Goal: Information Seeking & Learning: Learn about a topic

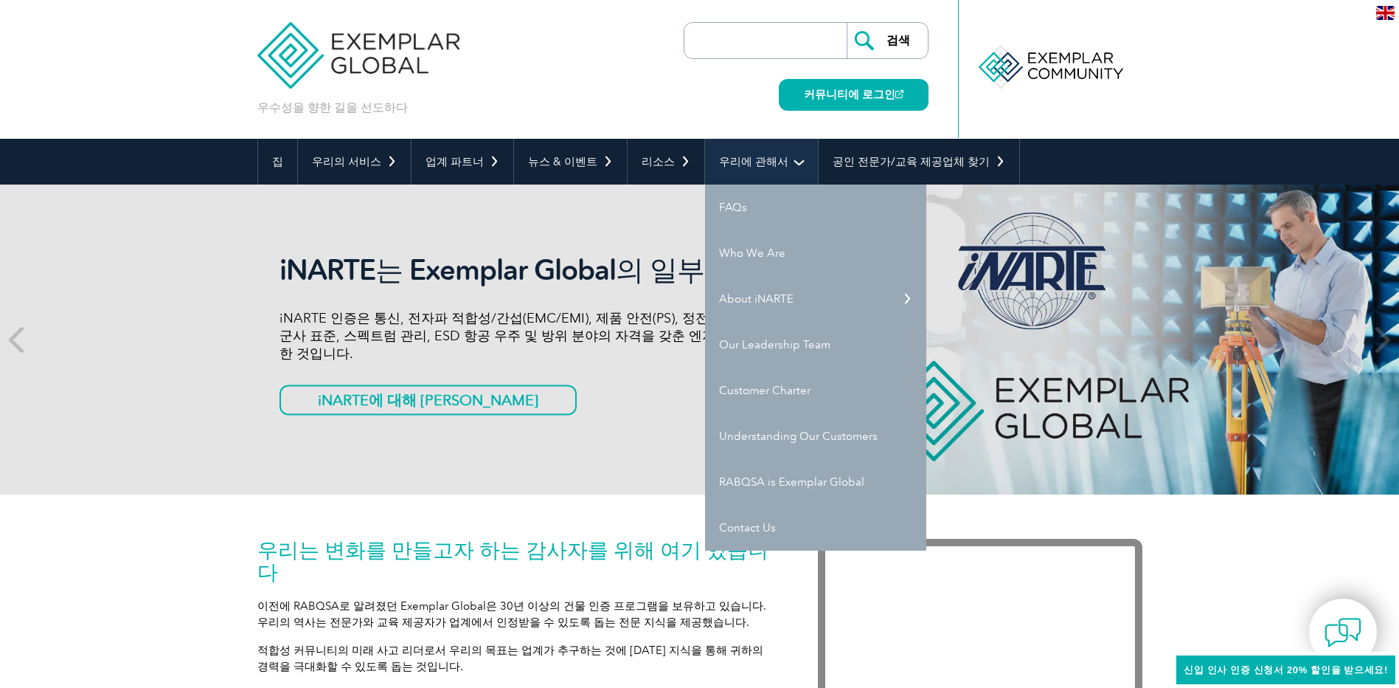
click at [738, 157] on link "우리에 관해서" at bounding box center [761, 162] width 113 height 46
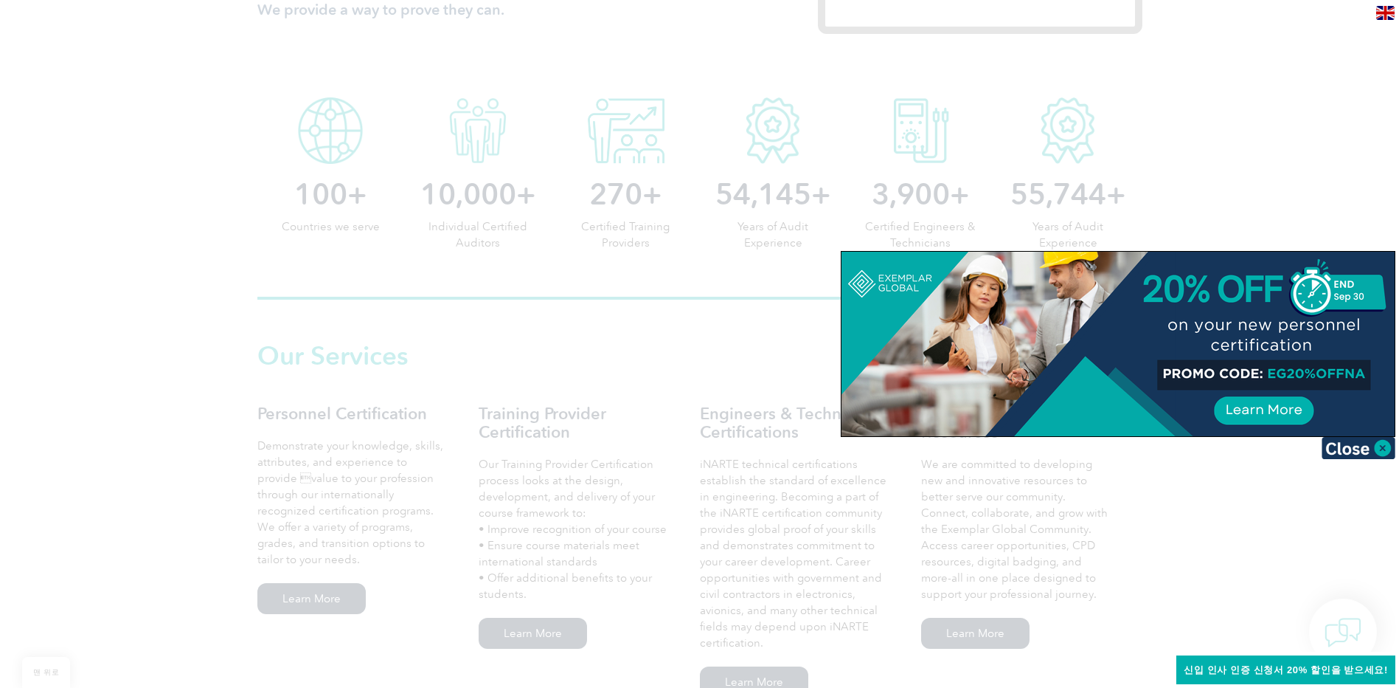
scroll to position [738, 0]
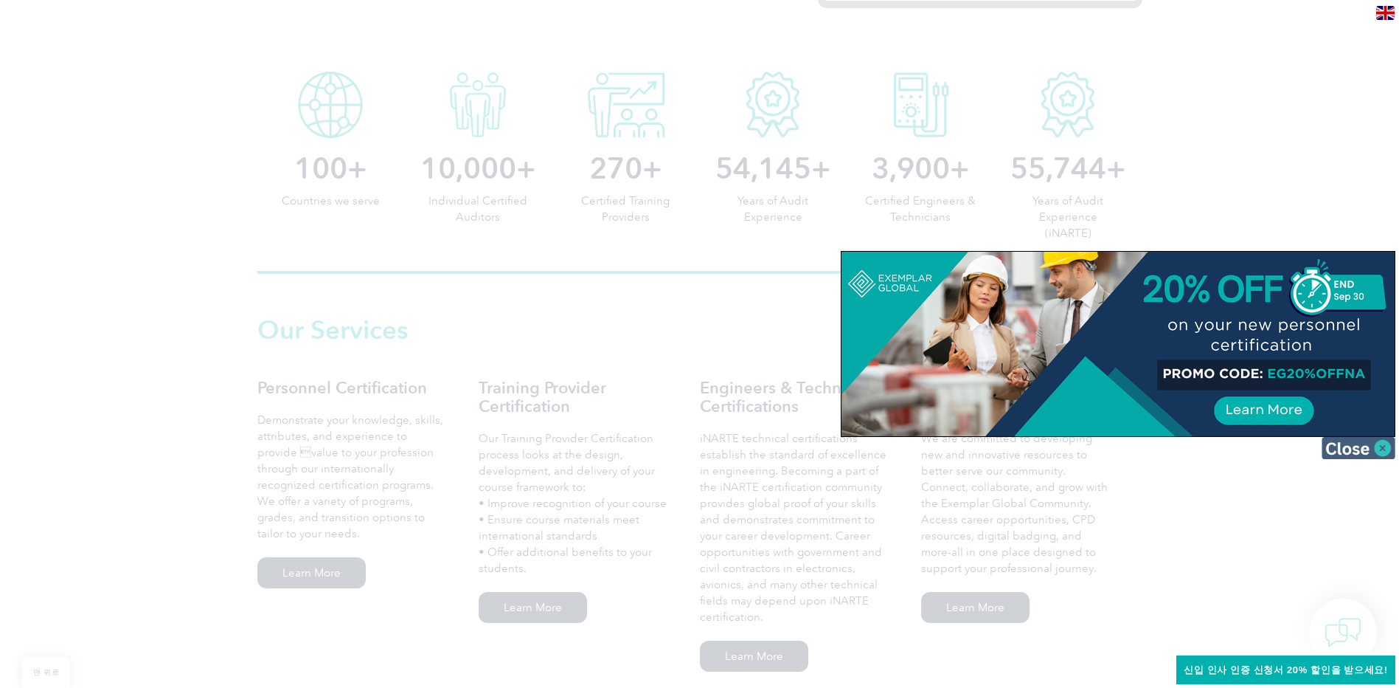
click at [1357, 451] on img at bounding box center [1359, 448] width 74 height 22
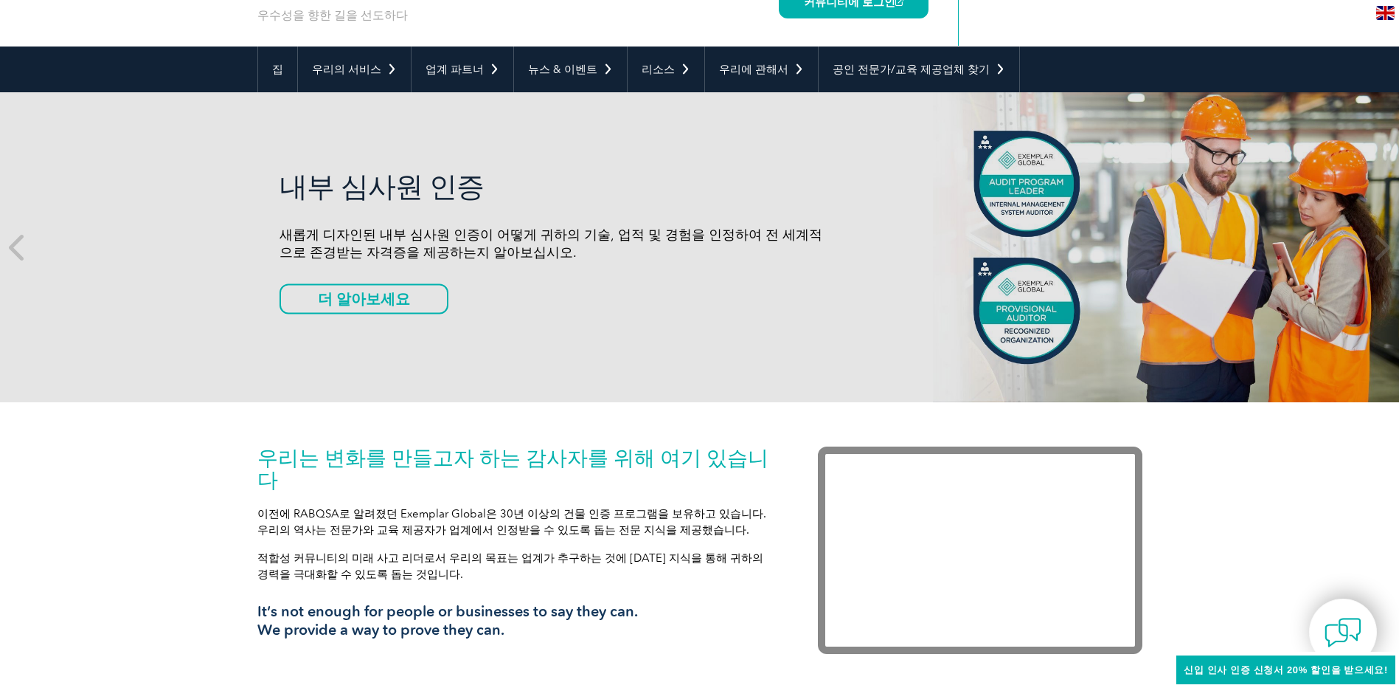
scroll to position [0, 0]
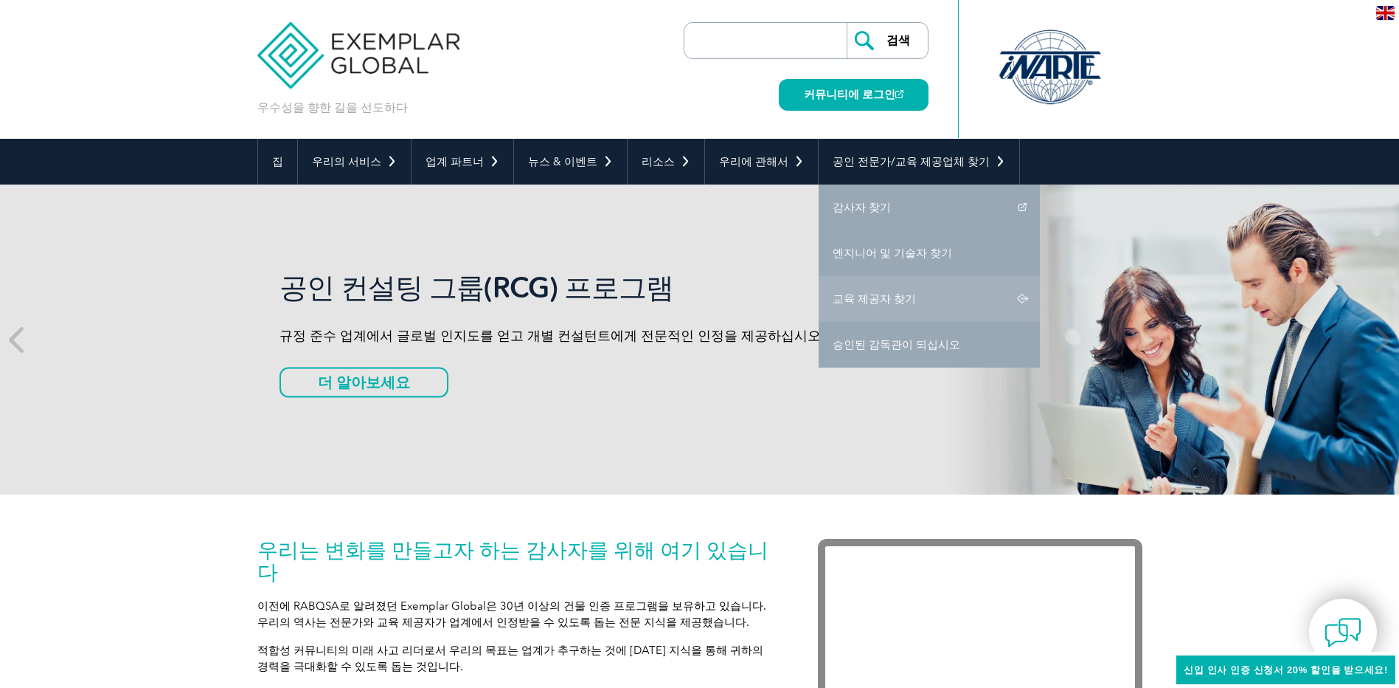
click at [868, 297] on link "교육 제공자 찾기" at bounding box center [929, 299] width 221 height 46
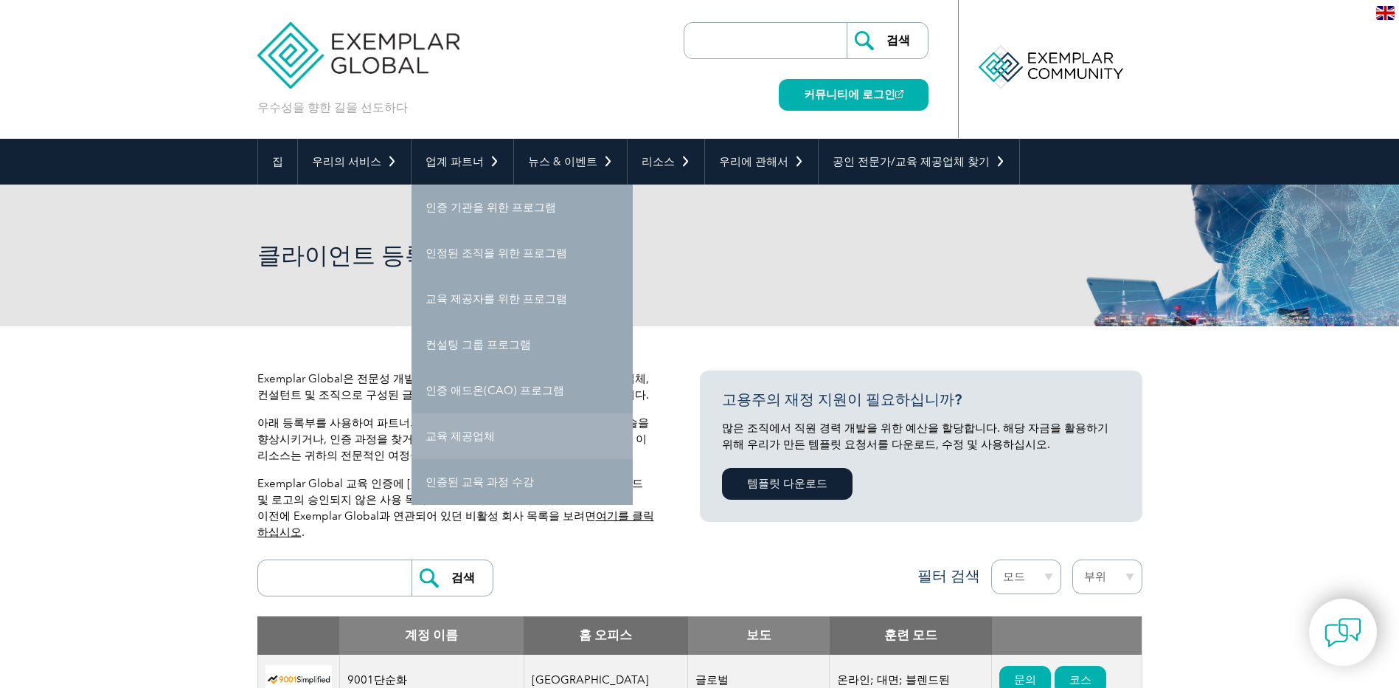
click at [468, 436] on link "교육 제공업체" at bounding box center [522, 436] width 221 height 46
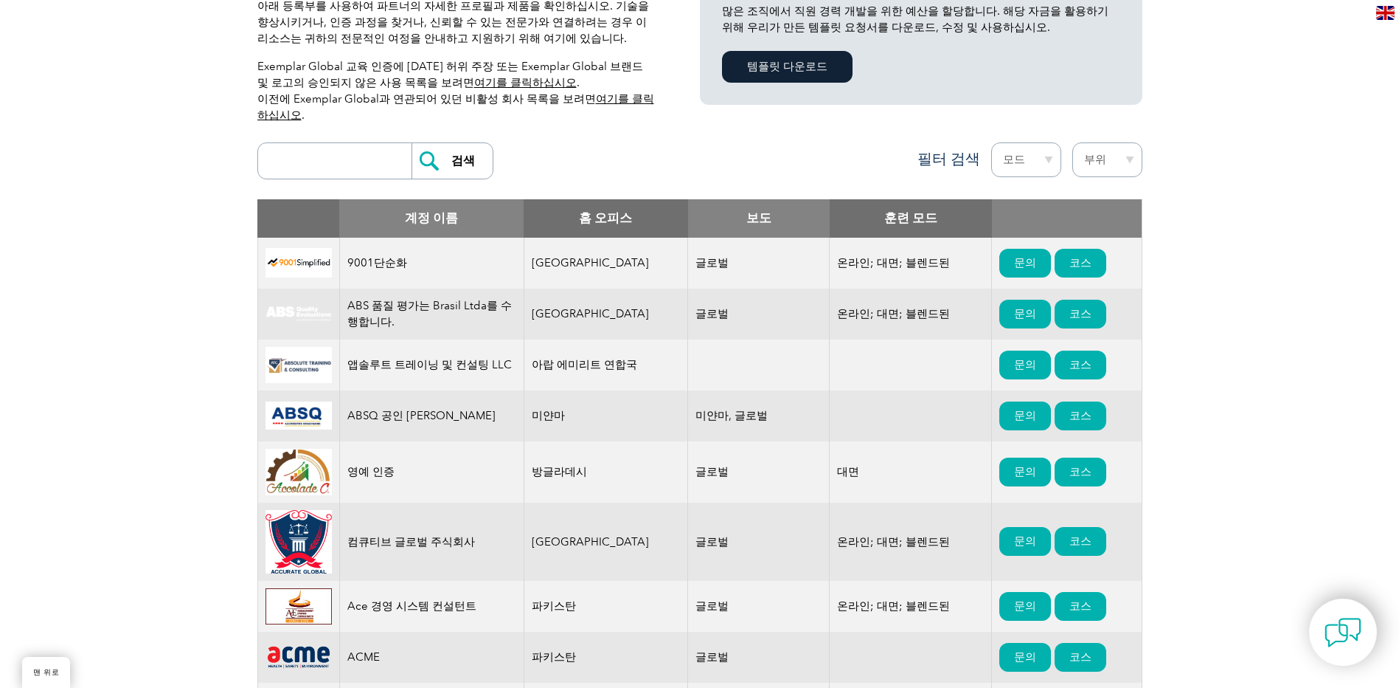
scroll to position [443, 0]
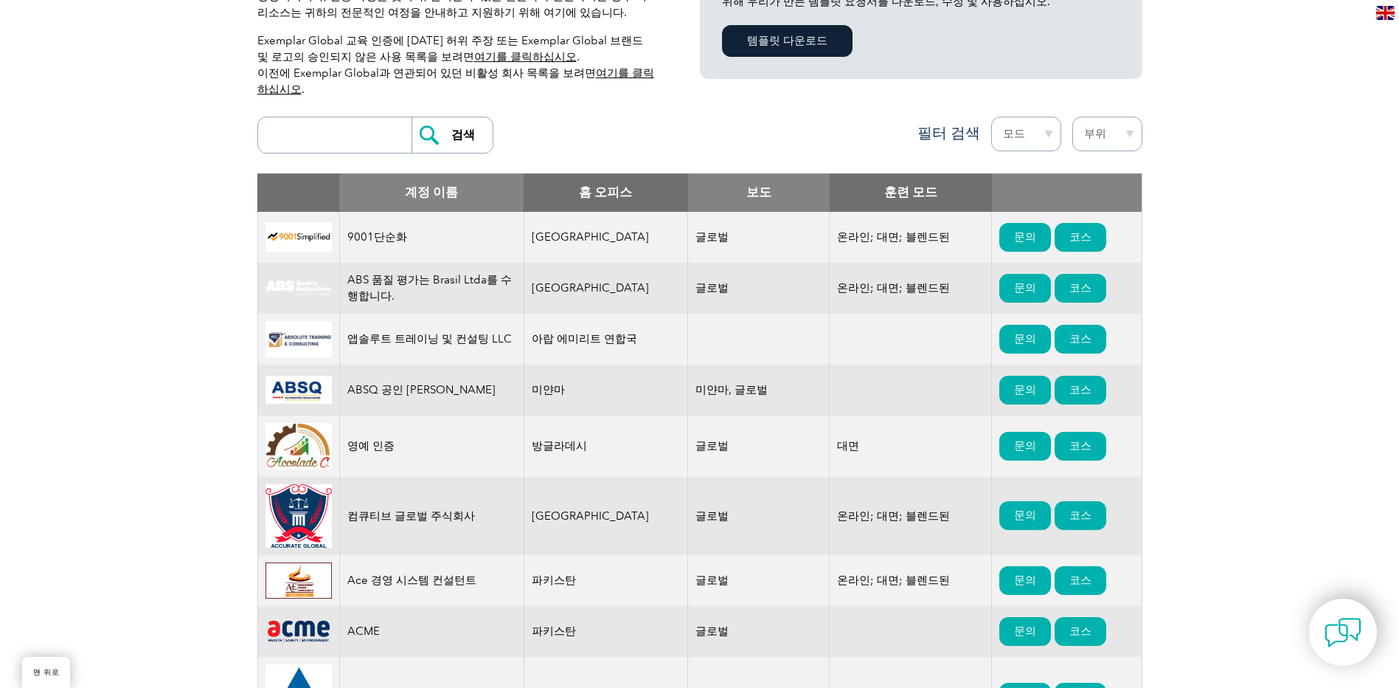
click at [350, 139] on input "search" at bounding box center [339, 134] width 146 height 35
type input "g"
type input "한국"
click at [412, 117] on input "검색" at bounding box center [452, 134] width 81 height 35
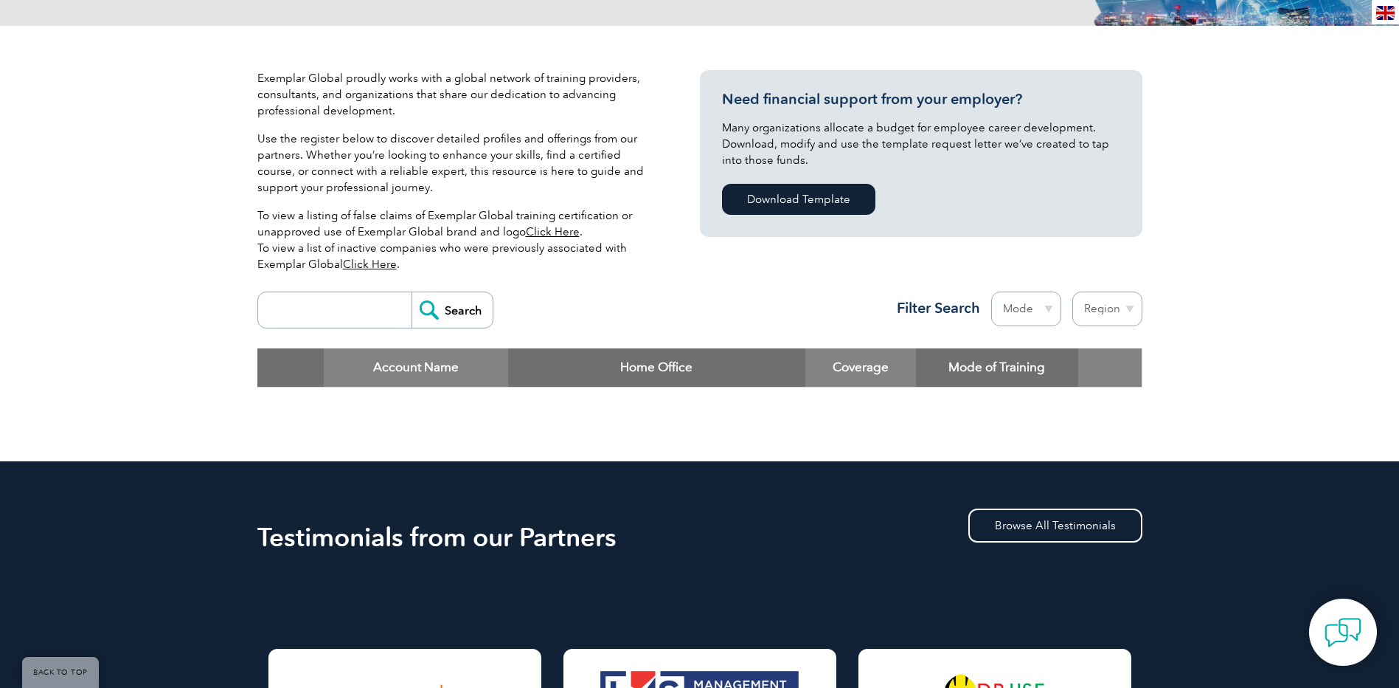
scroll to position [221, 0]
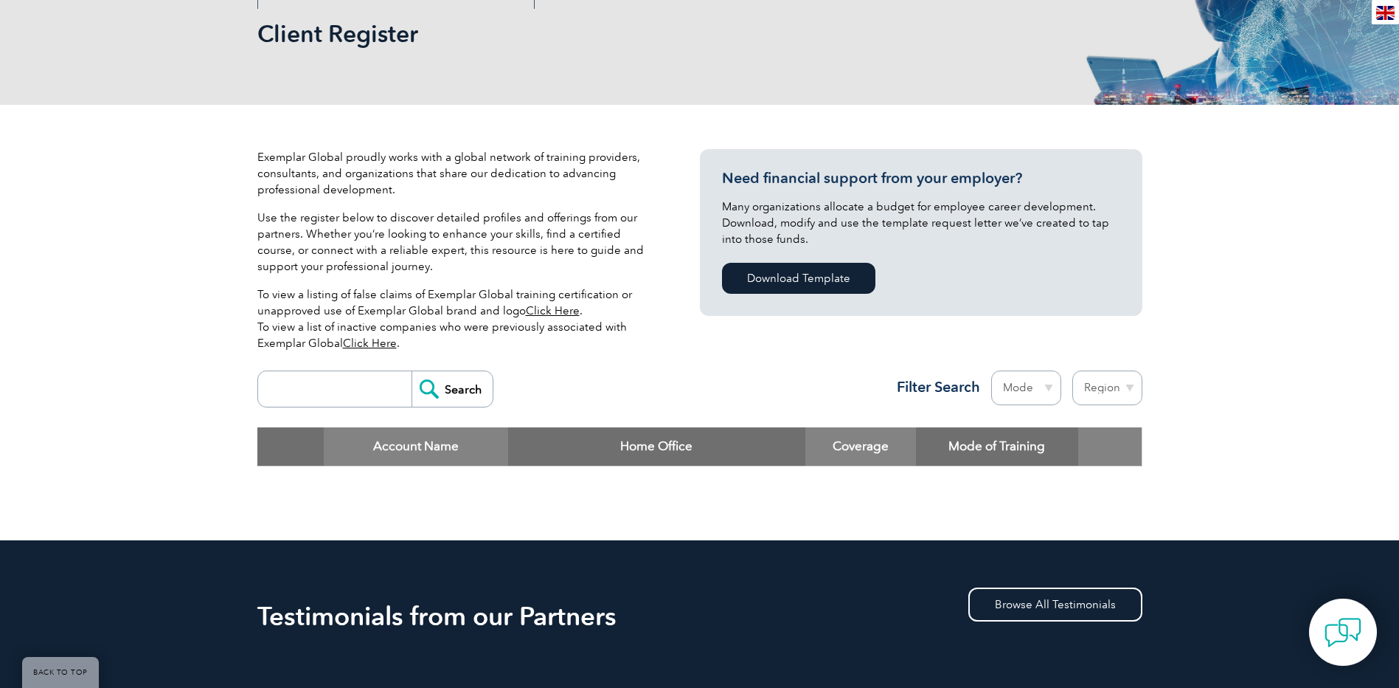
click at [338, 395] on input "search" at bounding box center [339, 388] width 146 height 35
type input "ㄷ"
type input "EQ"
click at [412, 371] on input "Search" at bounding box center [452, 388] width 81 height 35
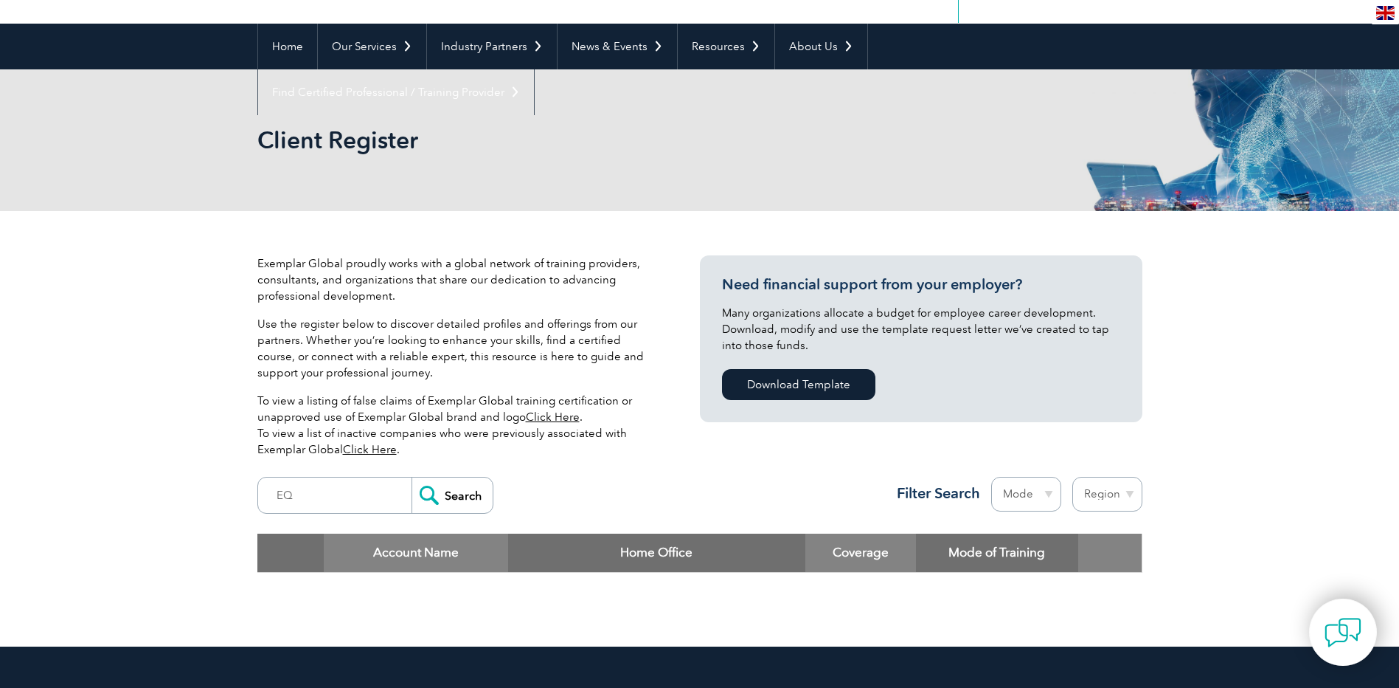
scroll to position [0, 0]
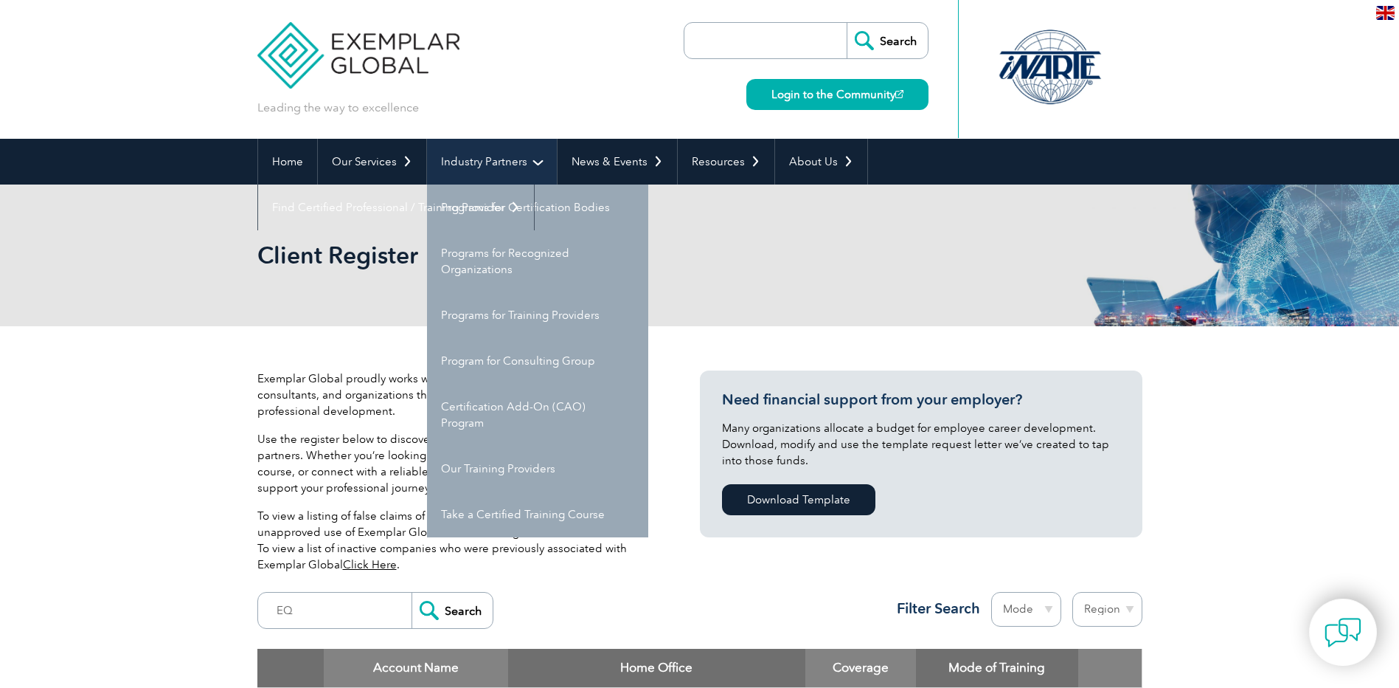
click at [477, 158] on link "Industry Partners" at bounding box center [492, 162] width 130 height 46
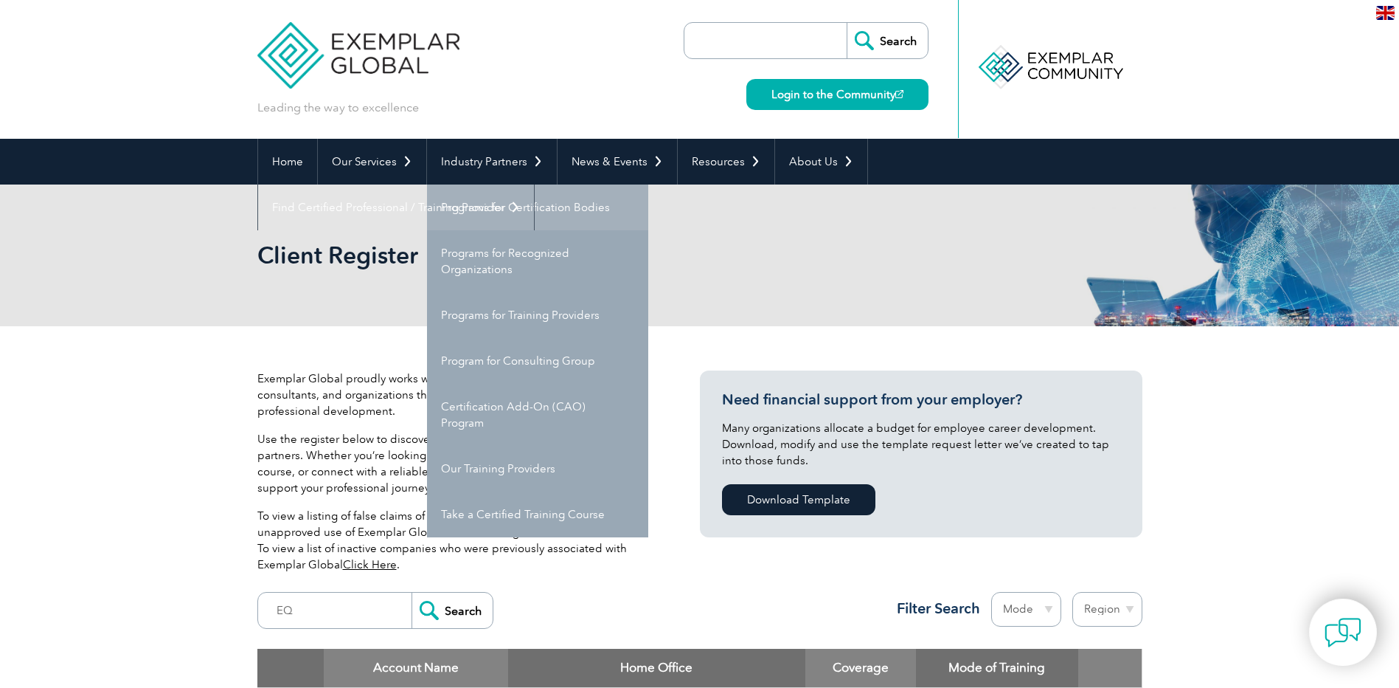
click at [502, 212] on link "Programs for Certification Bodies" at bounding box center [537, 207] width 221 height 46
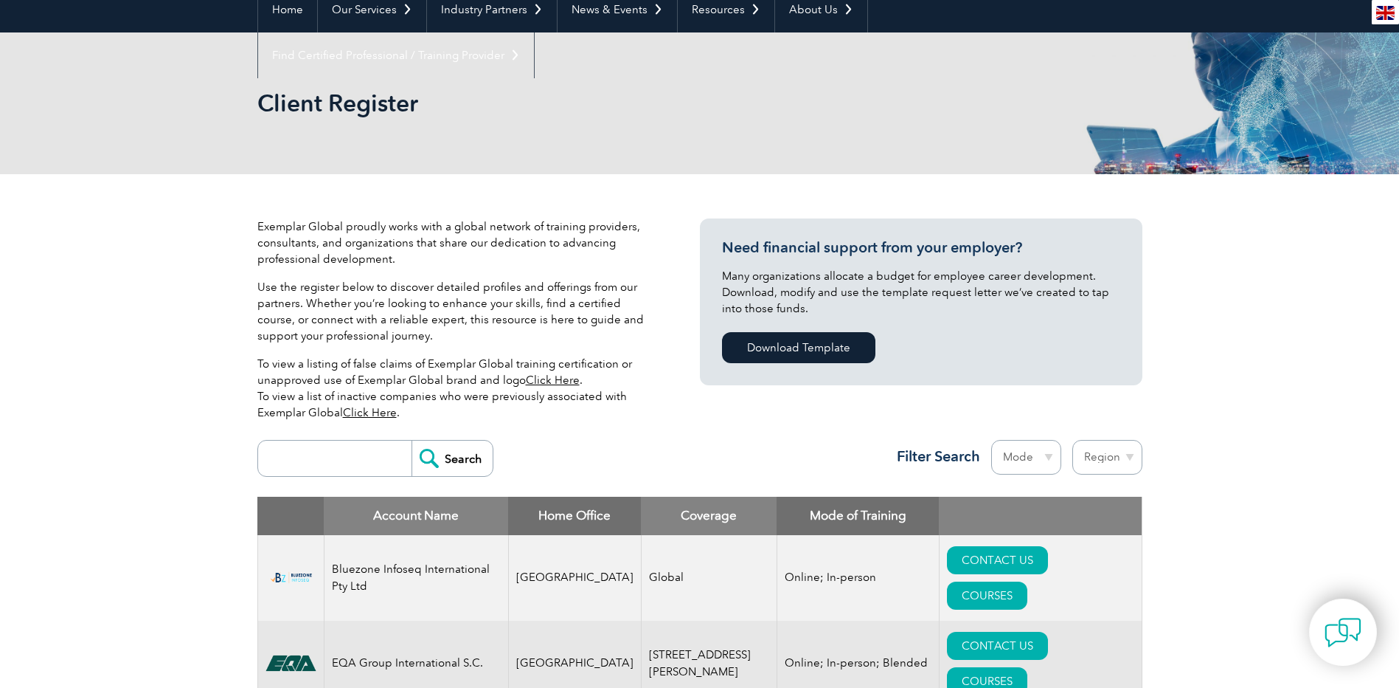
scroll to position [369, 0]
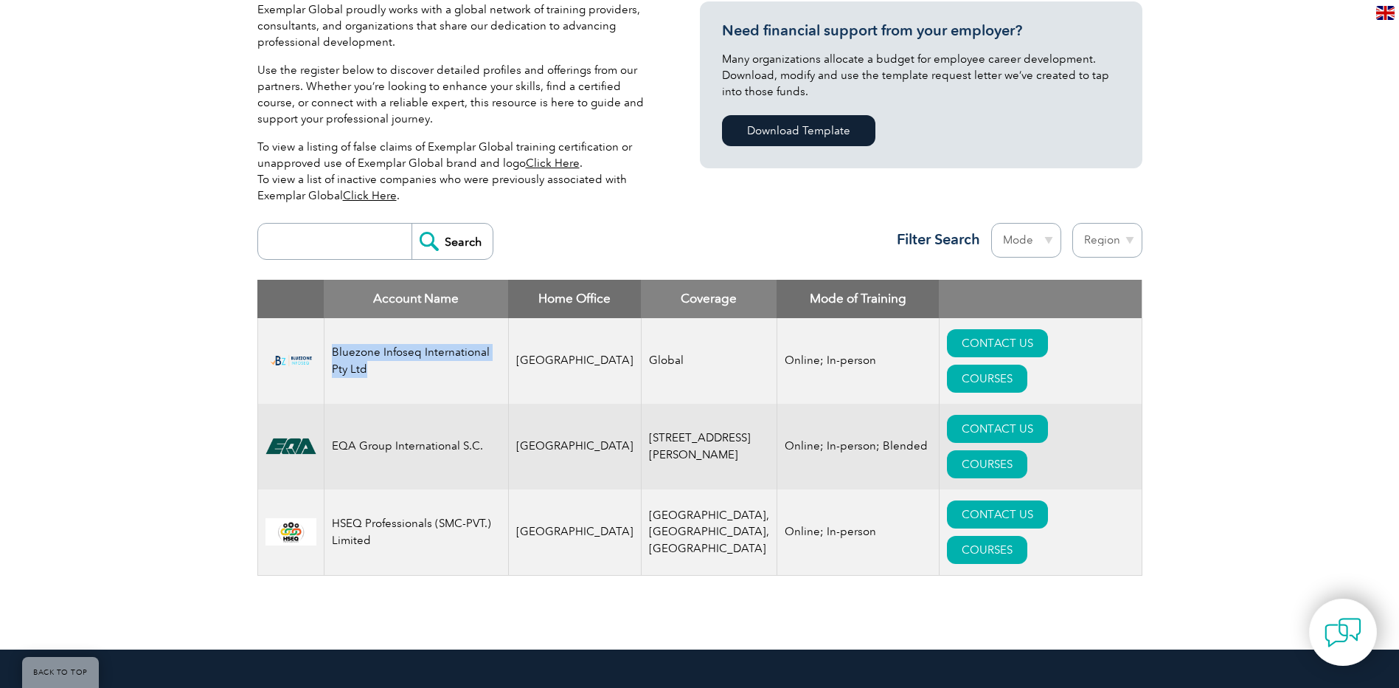
drag, startPoint x: 336, startPoint y: 334, endPoint x: 437, endPoint y: 353, distance: 102.7
click at [437, 353] on td "Bluezone Infoseq International Pty Ltd" at bounding box center [416, 361] width 184 height 86
drag, startPoint x: 437, startPoint y: 353, endPoint x: 424, endPoint y: 405, distance: 53.9
click at [424, 405] on td "EQA Group International S.C." at bounding box center [416, 447] width 184 height 86
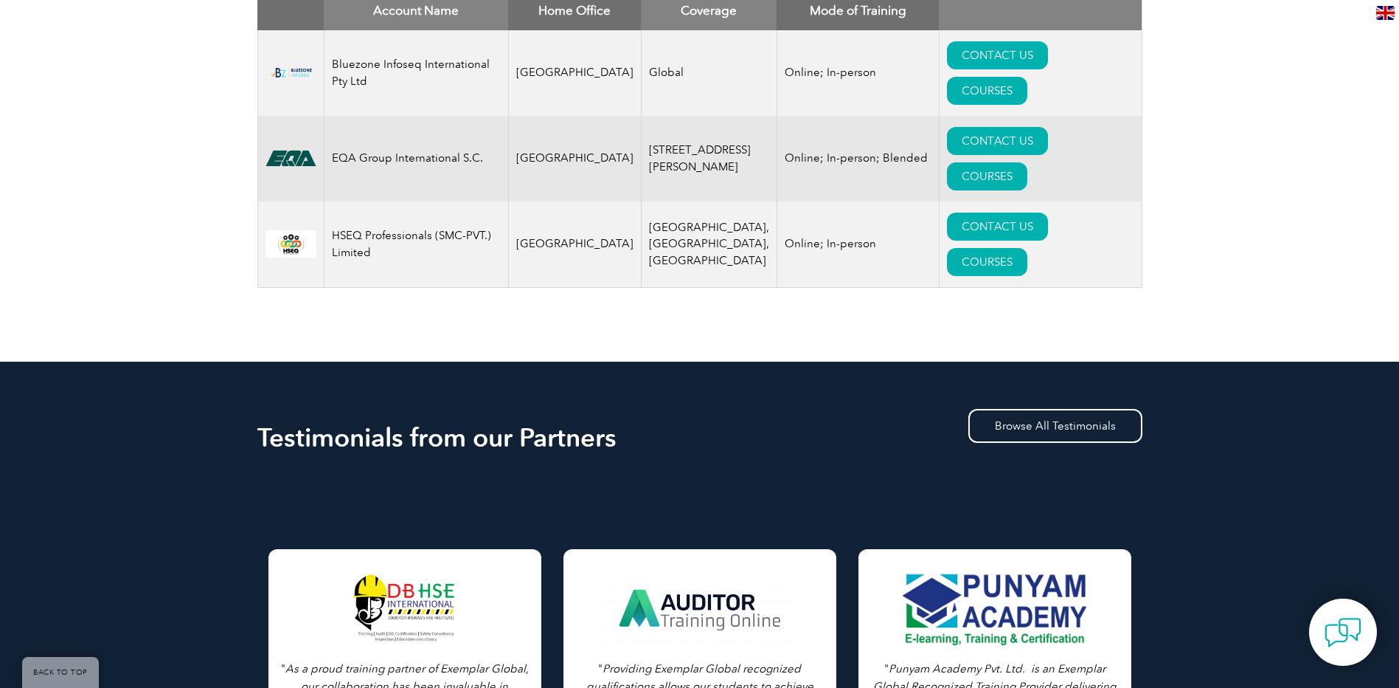
scroll to position [738, 0]
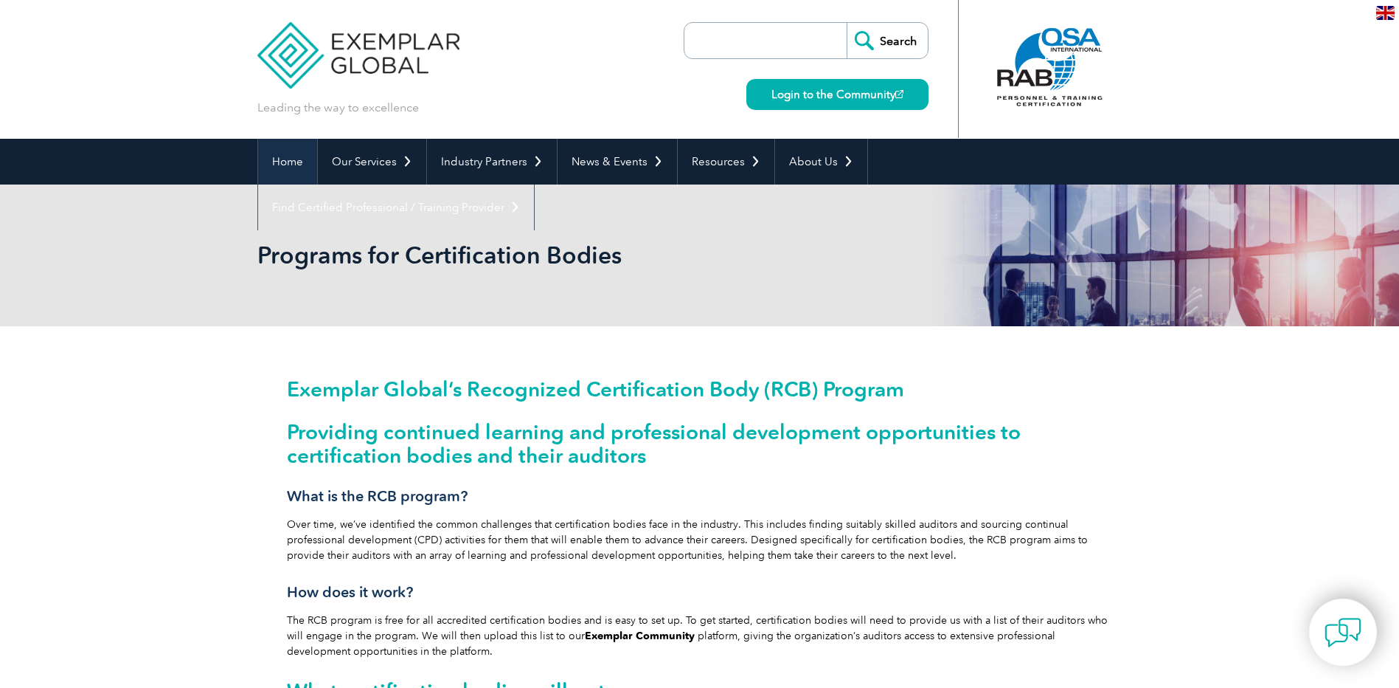
click at [291, 170] on link "Home" at bounding box center [287, 162] width 59 height 46
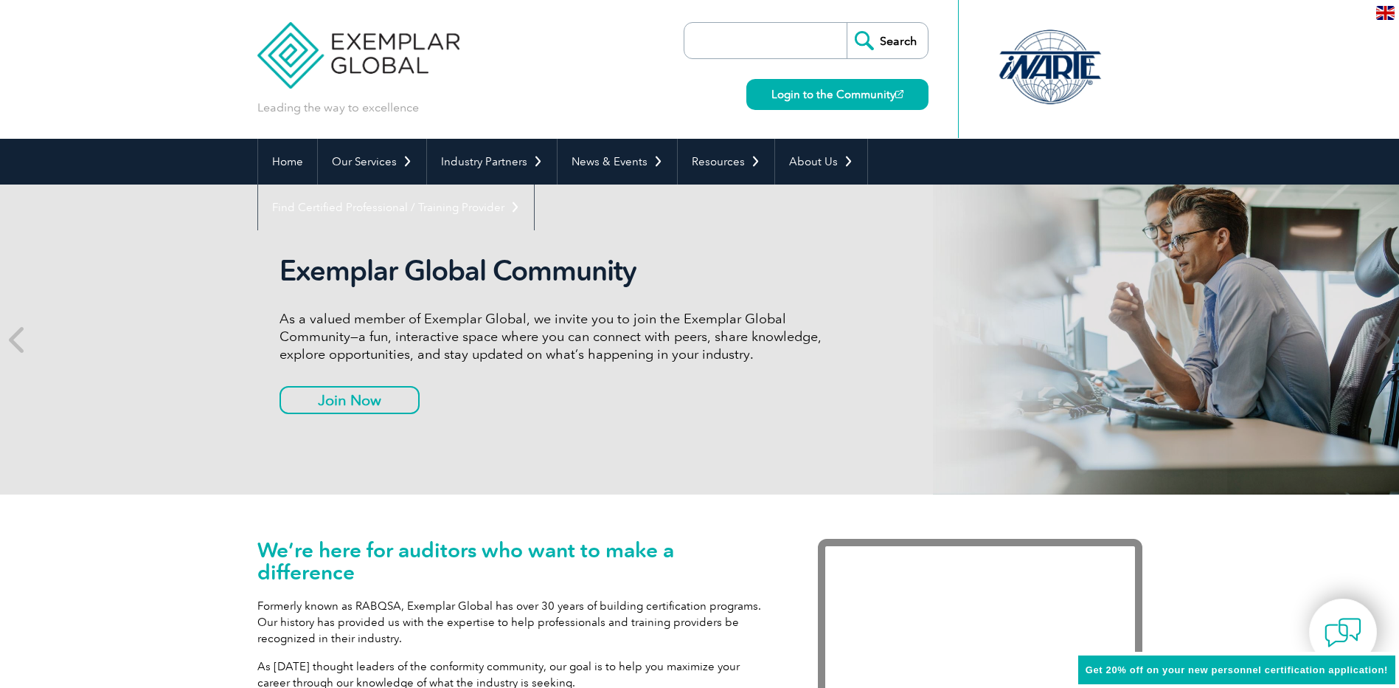
click at [1385, 9] on img at bounding box center [1385, 13] width 18 height 14
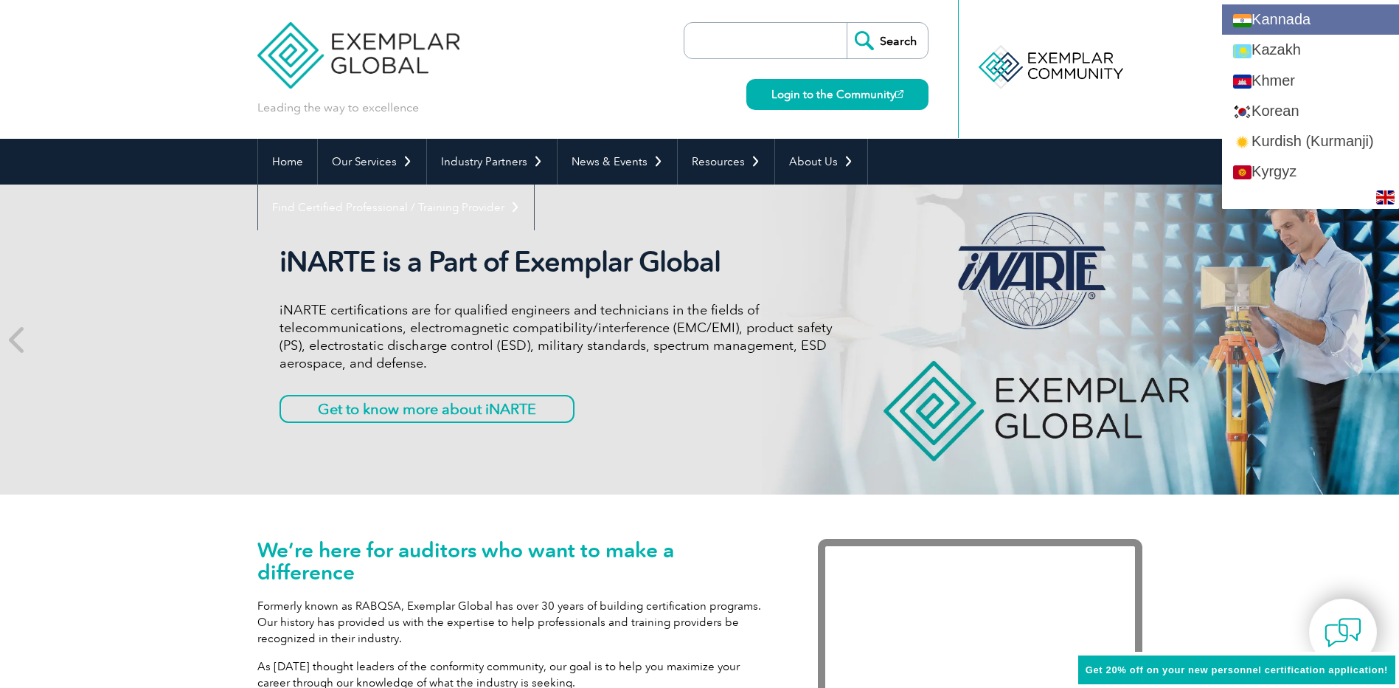
scroll to position [1402, 0]
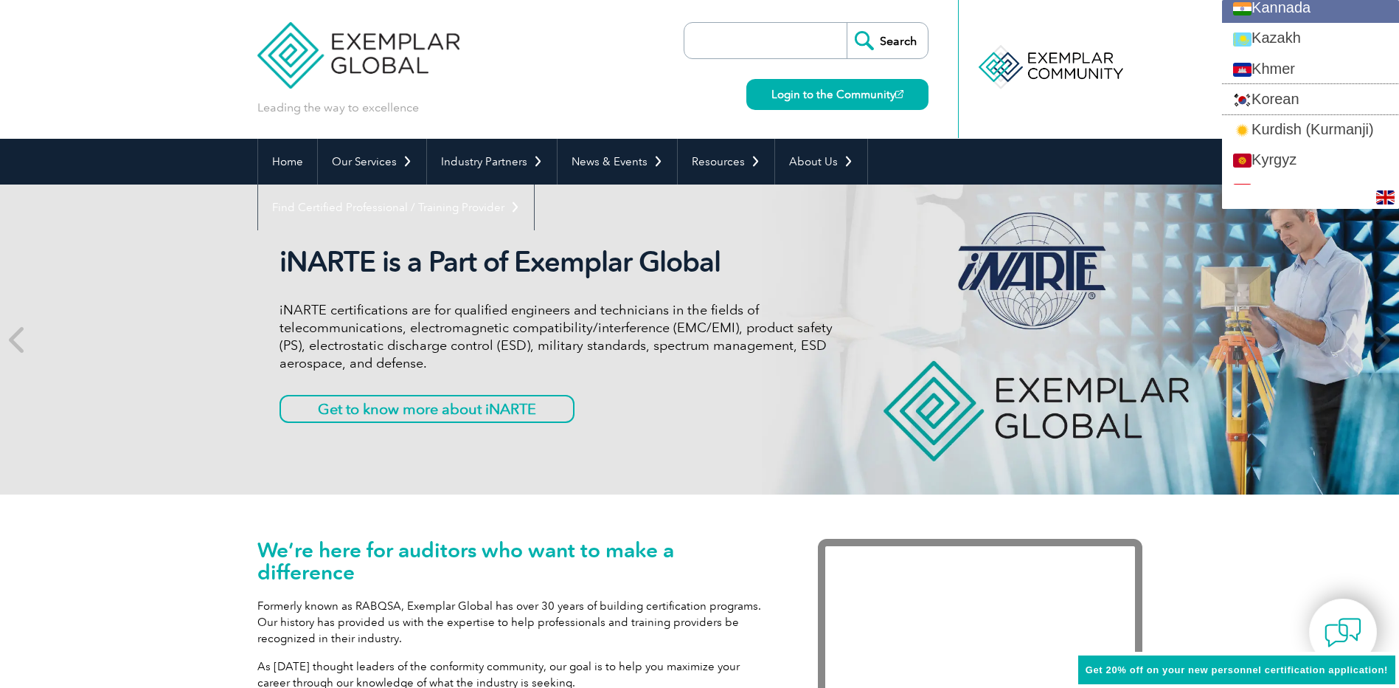
click at [1301, 102] on link "Korean" at bounding box center [1310, 99] width 177 height 30
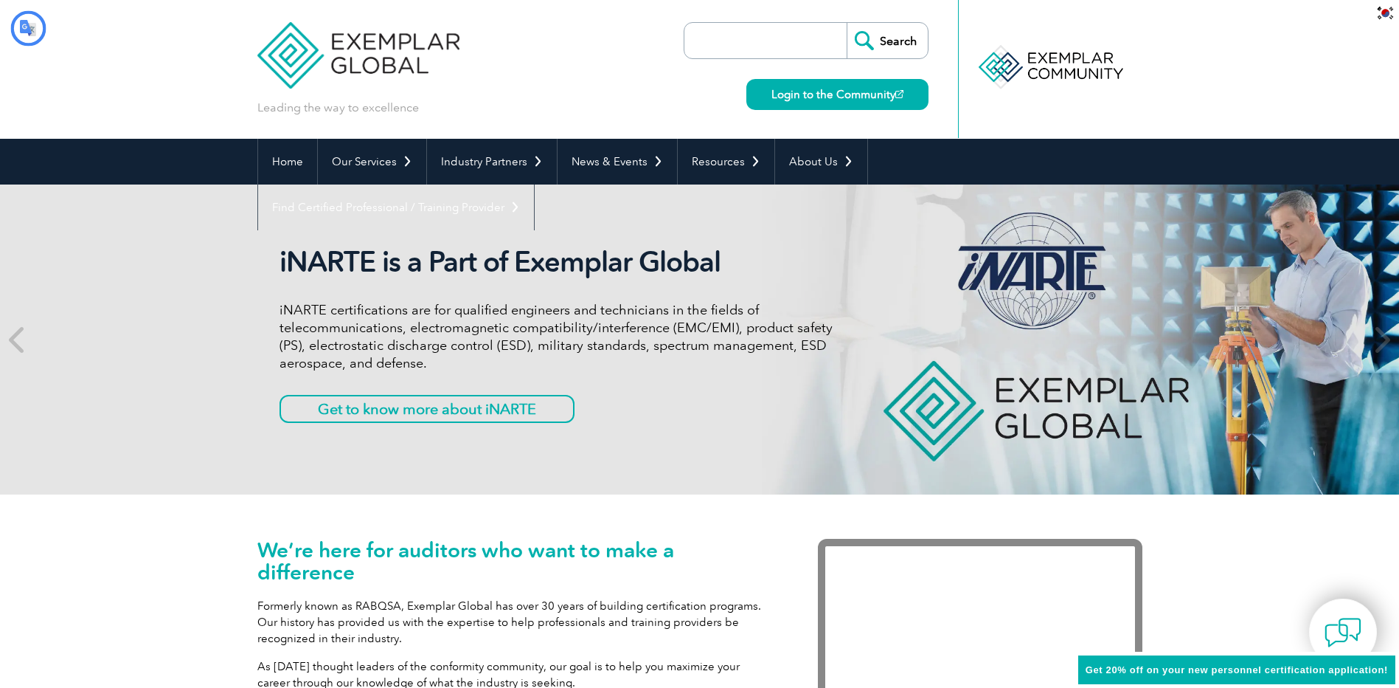
scroll to position [0, 0]
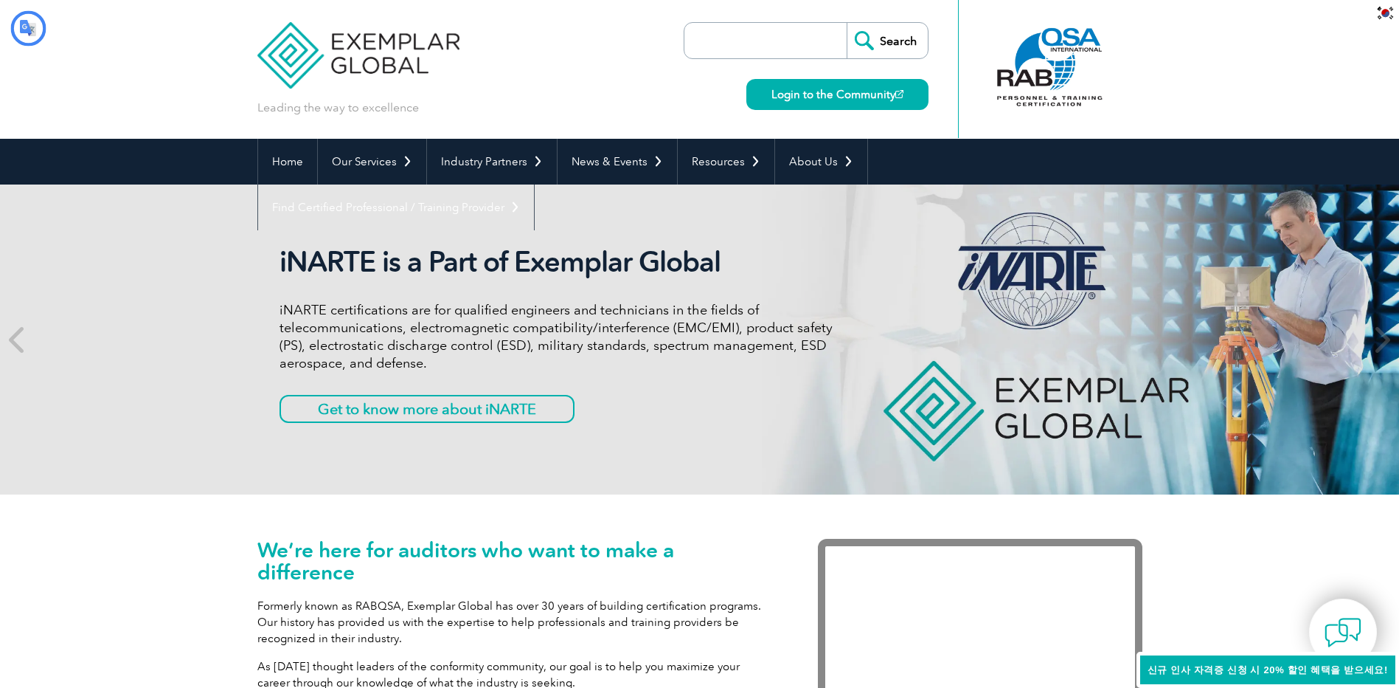
type input "찾다"
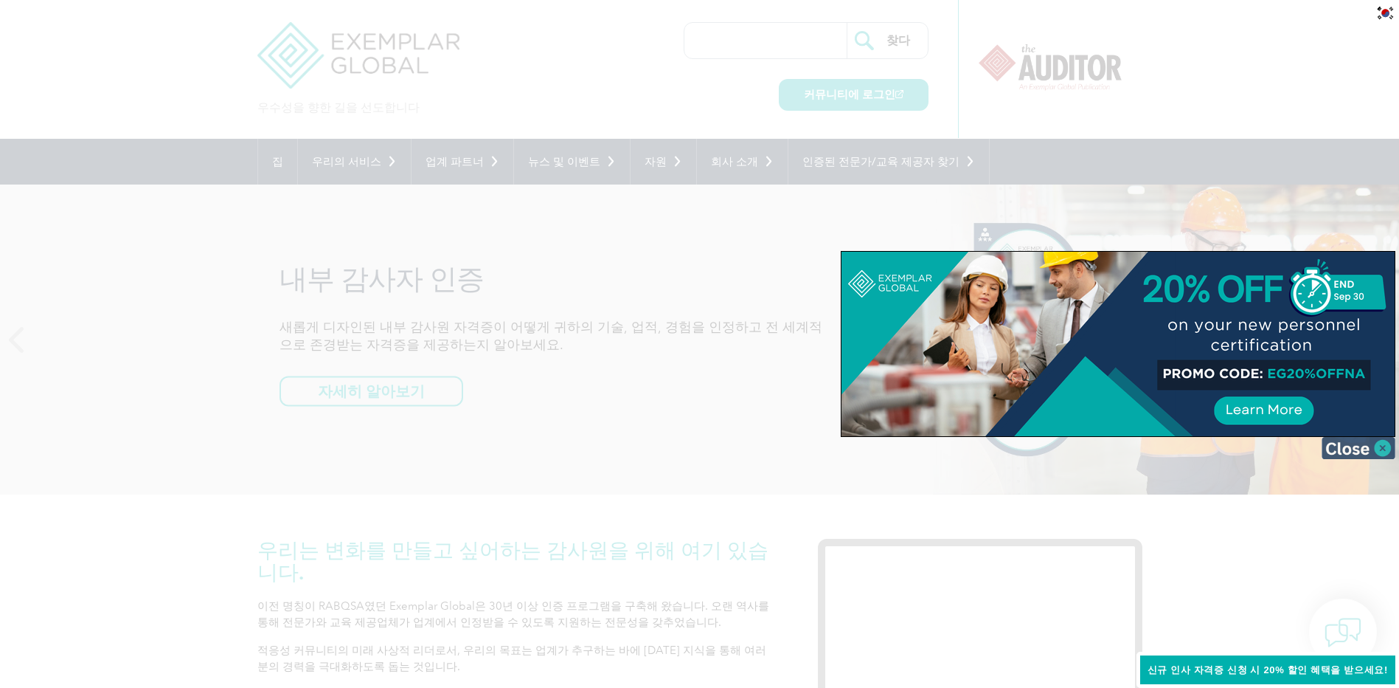
click at [1352, 449] on img at bounding box center [1359, 448] width 74 height 22
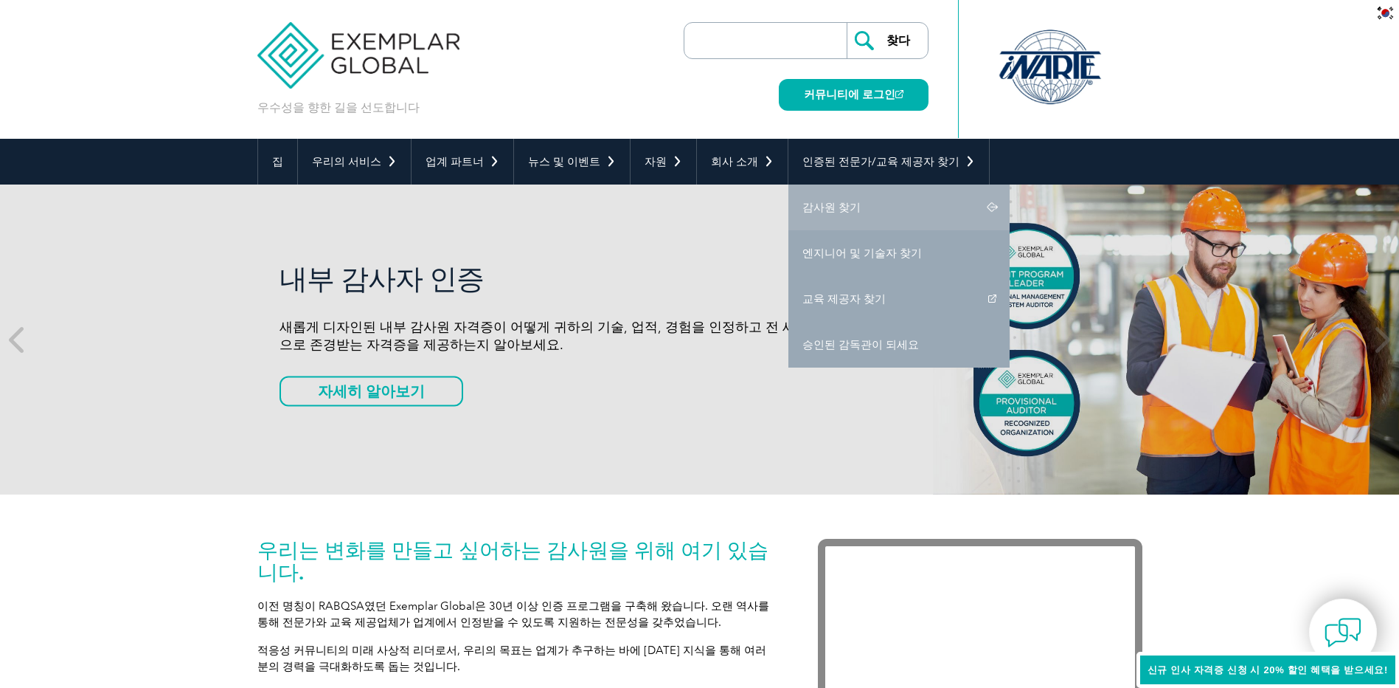
click at [822, 207] on font "감사원 찾기" at bounding box center [832, 207] width 58 height 13
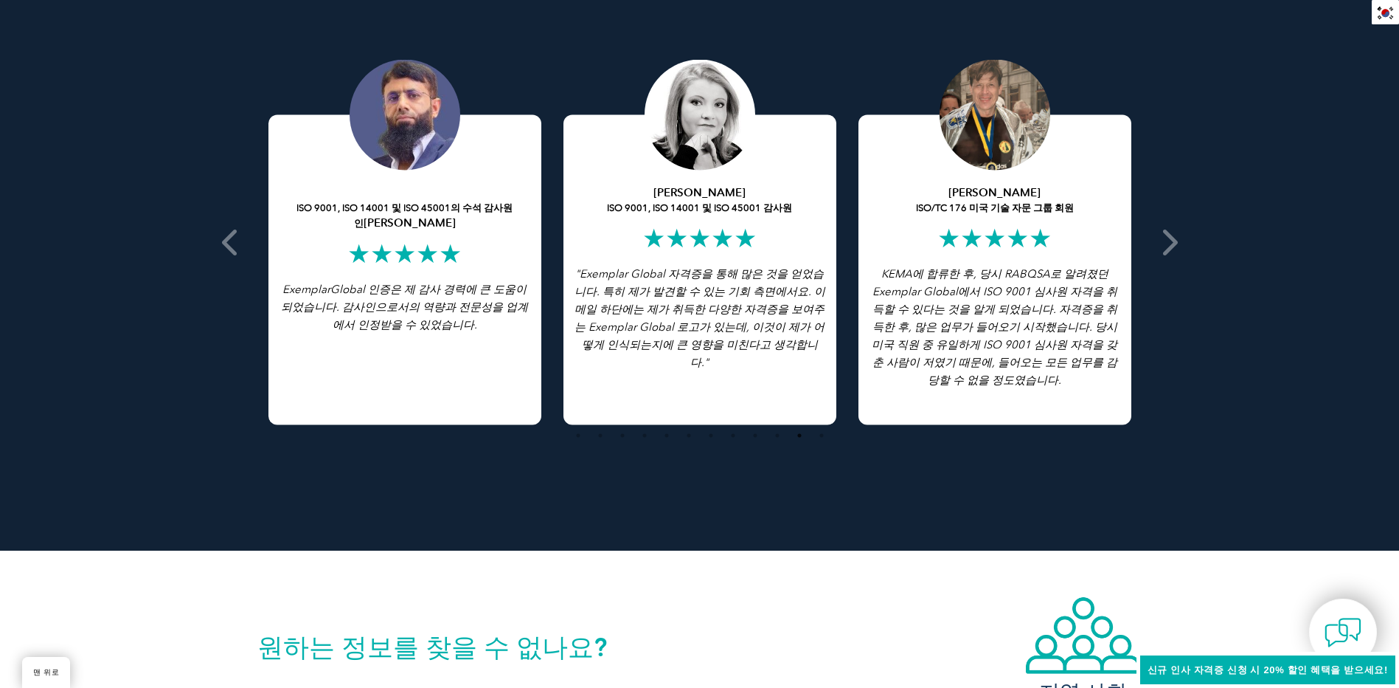
scroll to position [2803, 0]
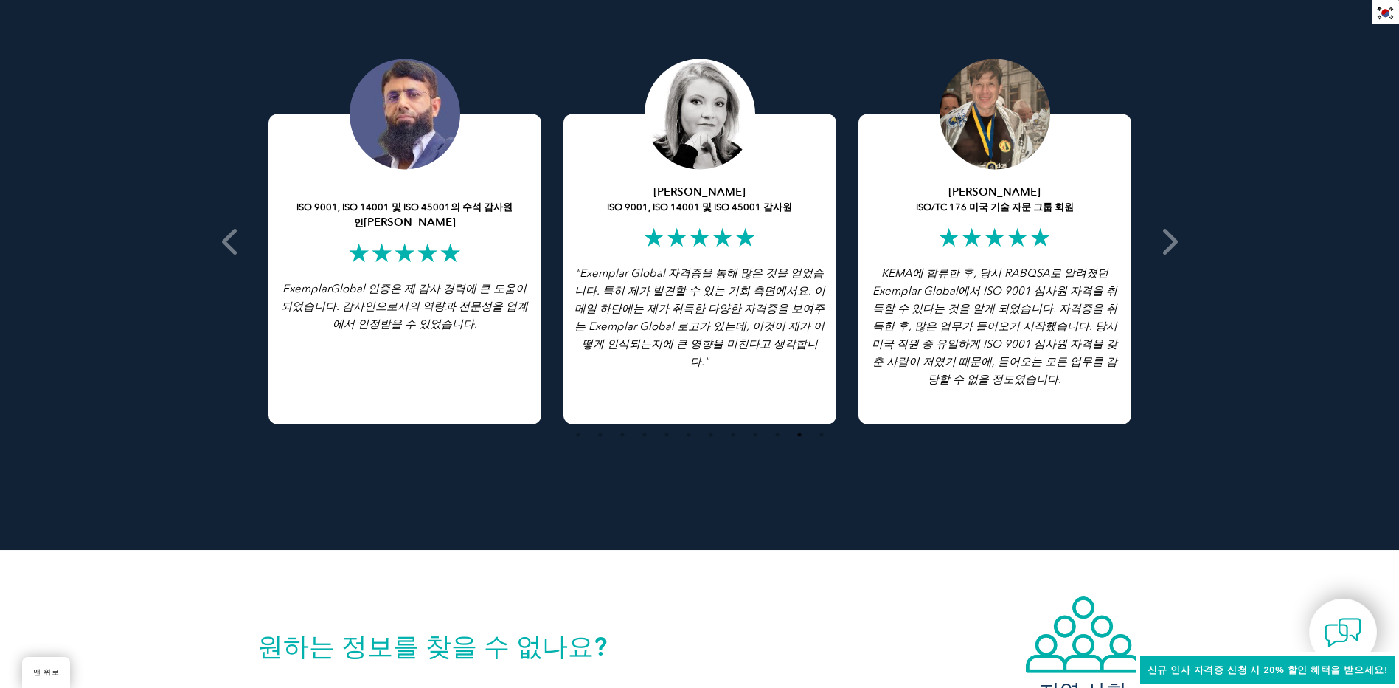
click at [703, 302] on font ""Exemplar Global 자격증을 통해 많은 것을 얻었습니다. 특히 제가 발견할 수 있는 기회 측면에서요. 이메일 하단에는 제가 취득한 …" at bounding box center [700, 317] width 251 height 102
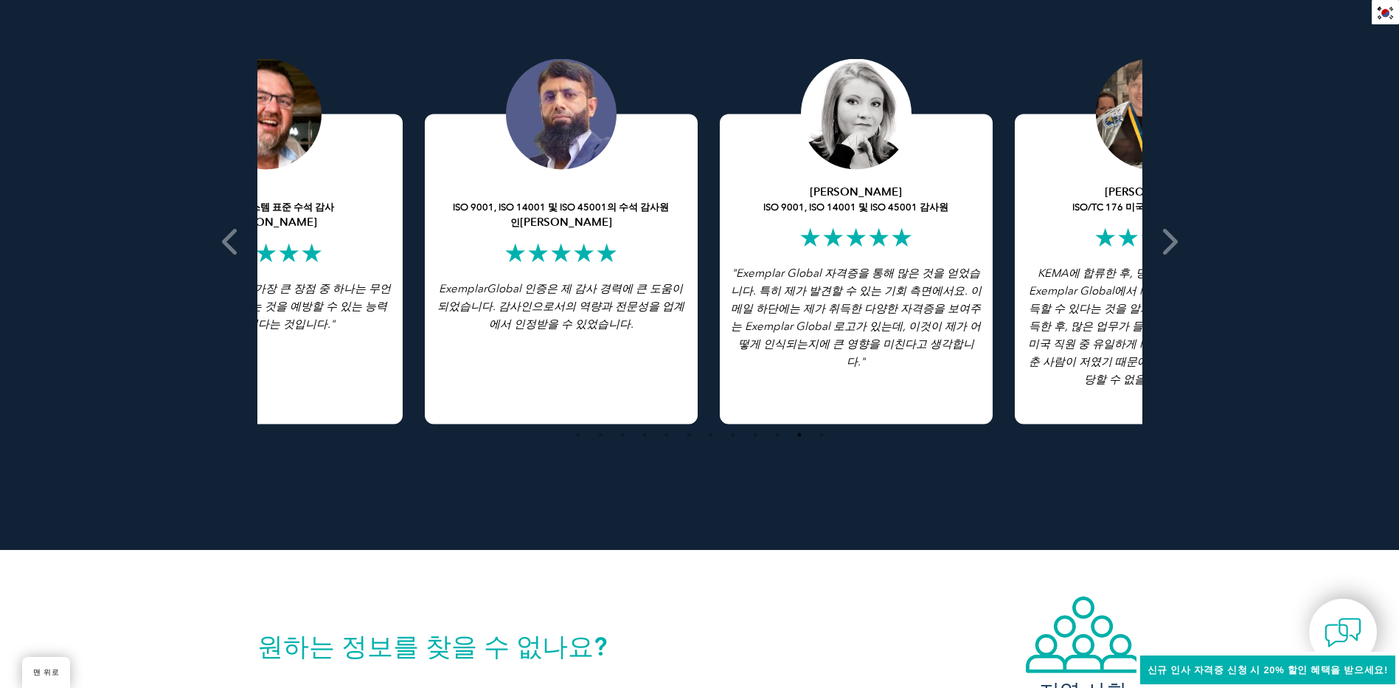
drag, startPoint x: 646, startPoint y: 278, endPoint x: 803, endPoint y: 334, distance: 166.1
click at [803, 334] on font ""Exemplar Global 자격증을 통해 많은 것을 얻었습니다. 특히 제가 발견할 수 있는 기회 측면에서요. 이메일 하단에는 제가 취득한 …" at bounding box center [856, 317] width 251 height 102
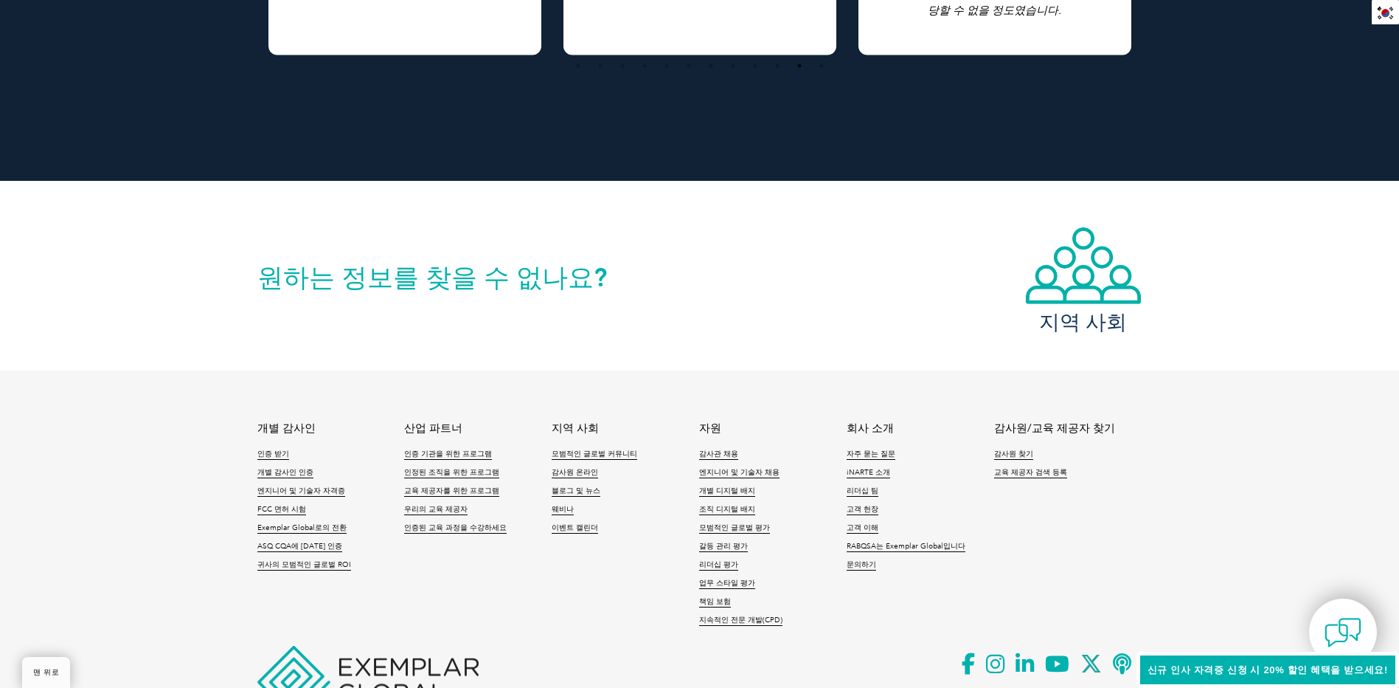
scroll to position [3237, 0]
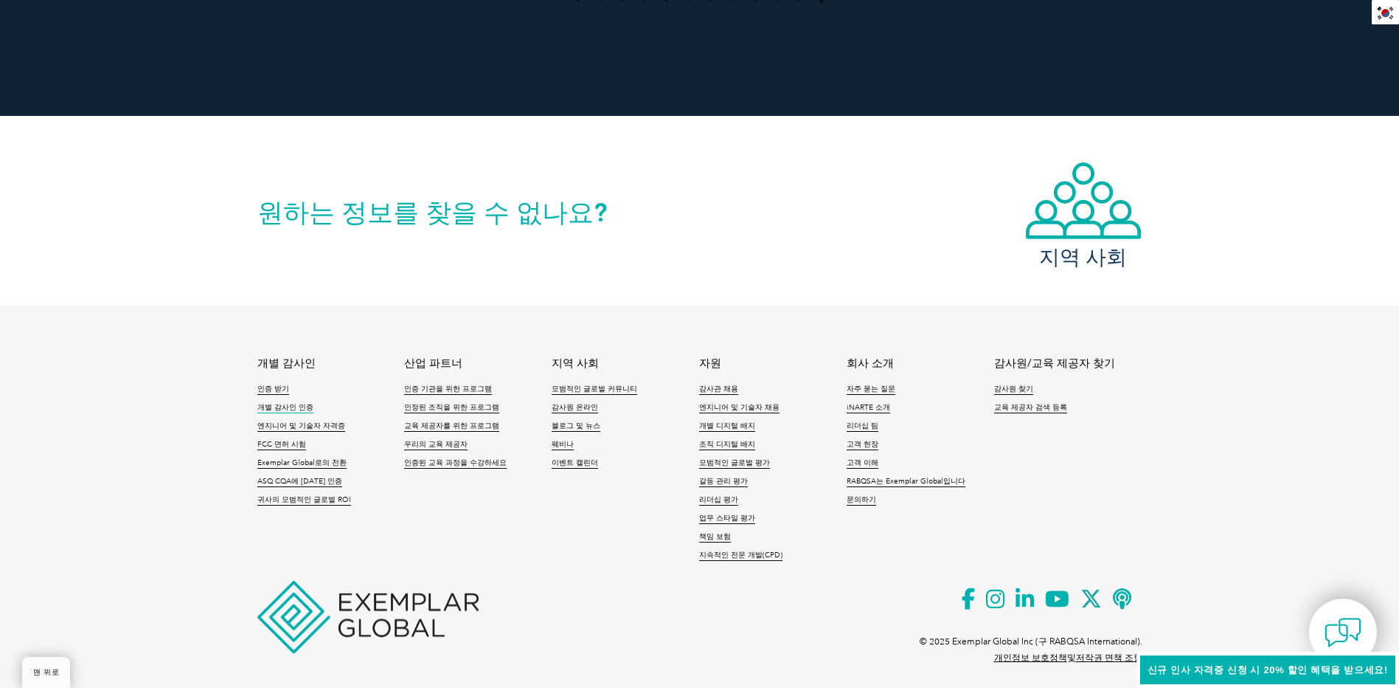
click at [293, 403] on font "개별 감사인 인증" at bounding box center [285, 407] width 56 height 9
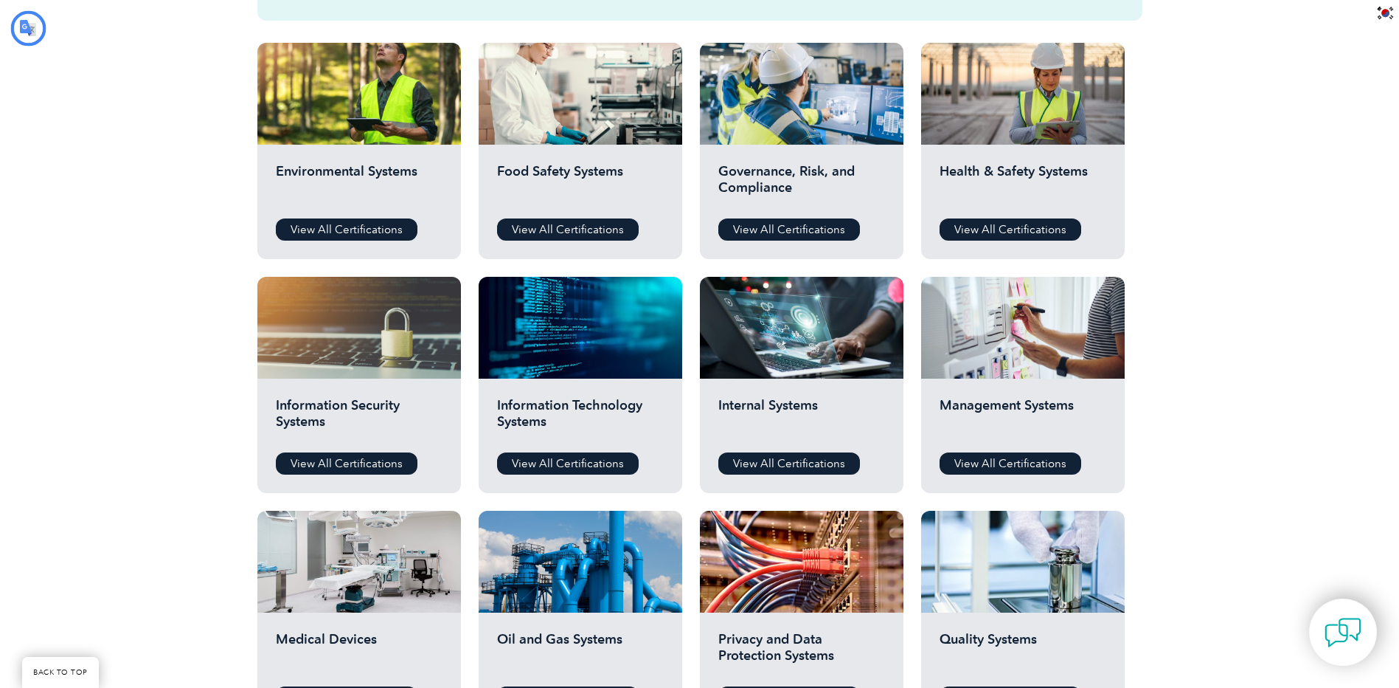
type input "찾다"
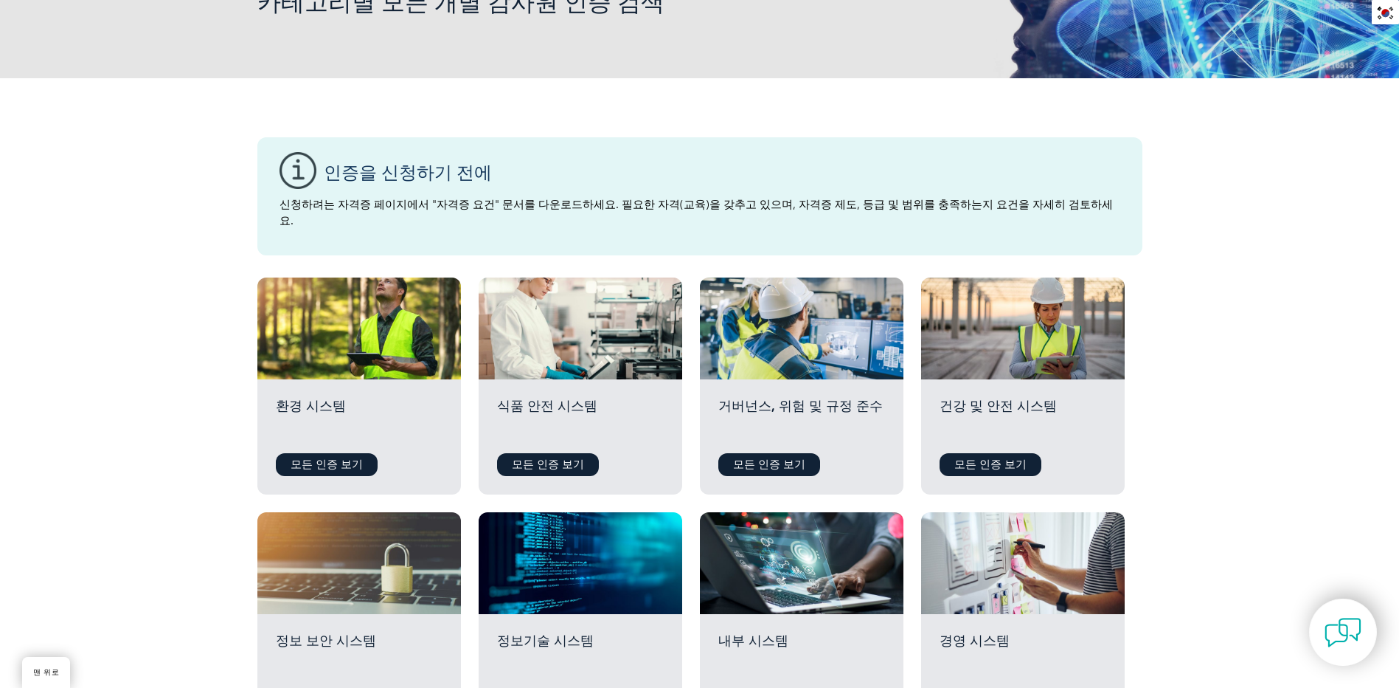
scroll to position [198, 0]
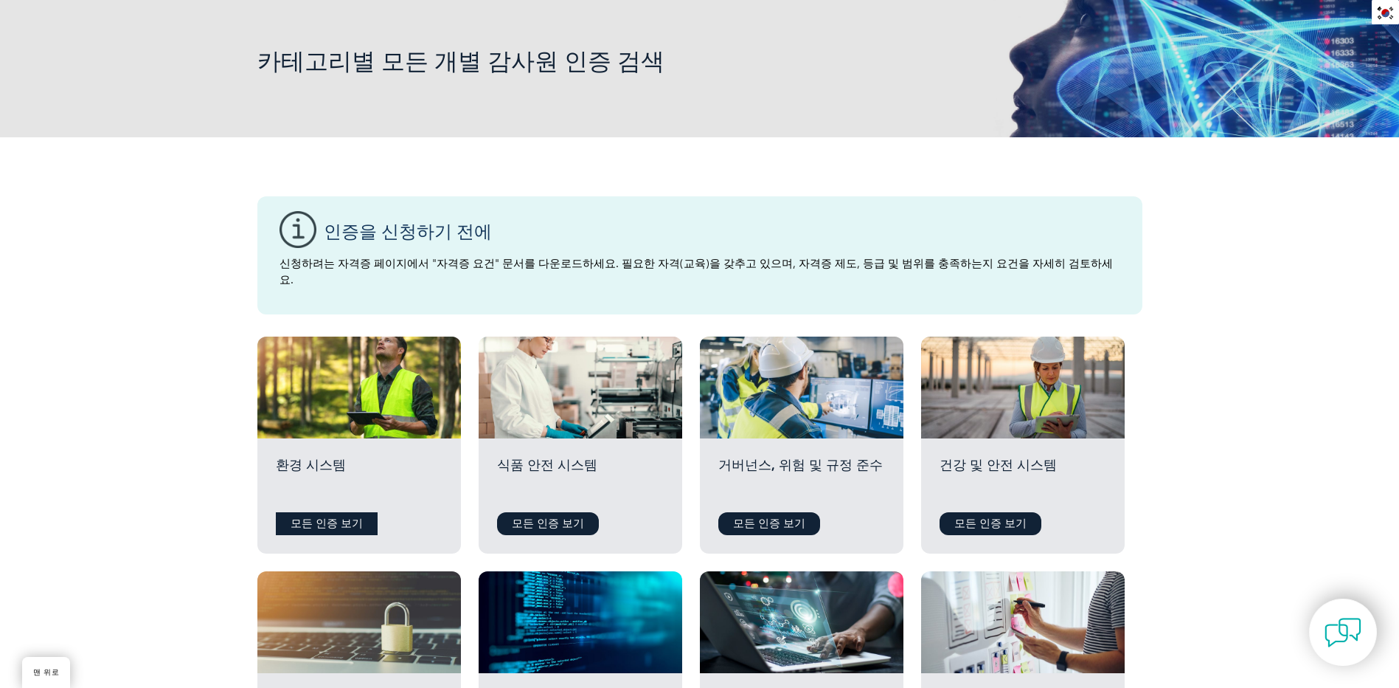
click at [322, 516] on font "모든 인증 보기" at bounding box center [327, 522] width 72 height 13
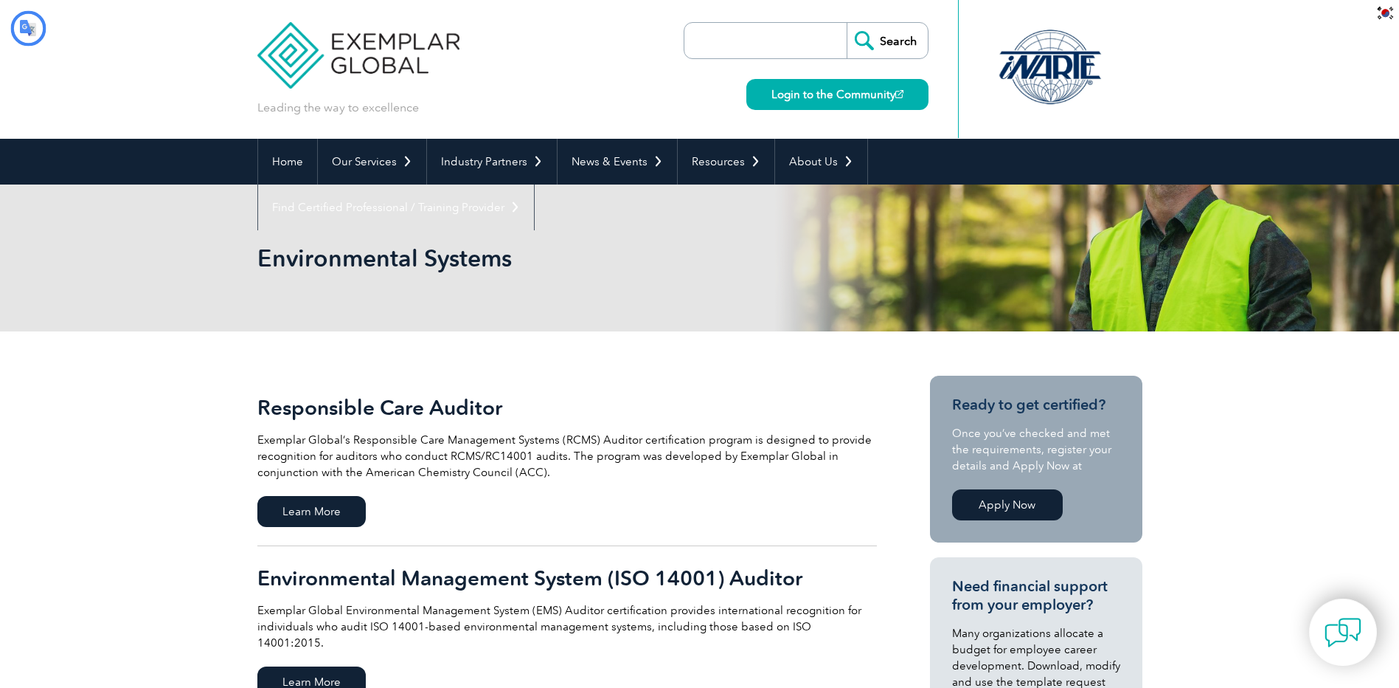
type input "찾다"
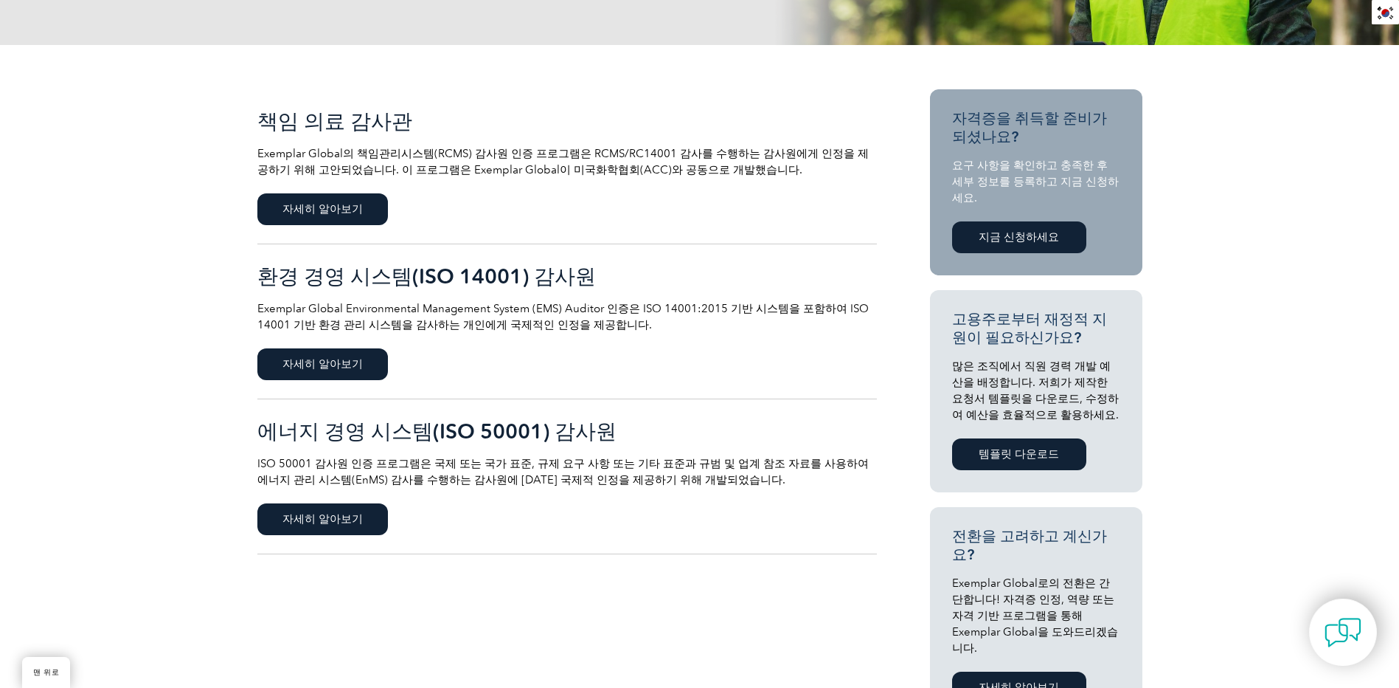
scroll to position [295, 0]
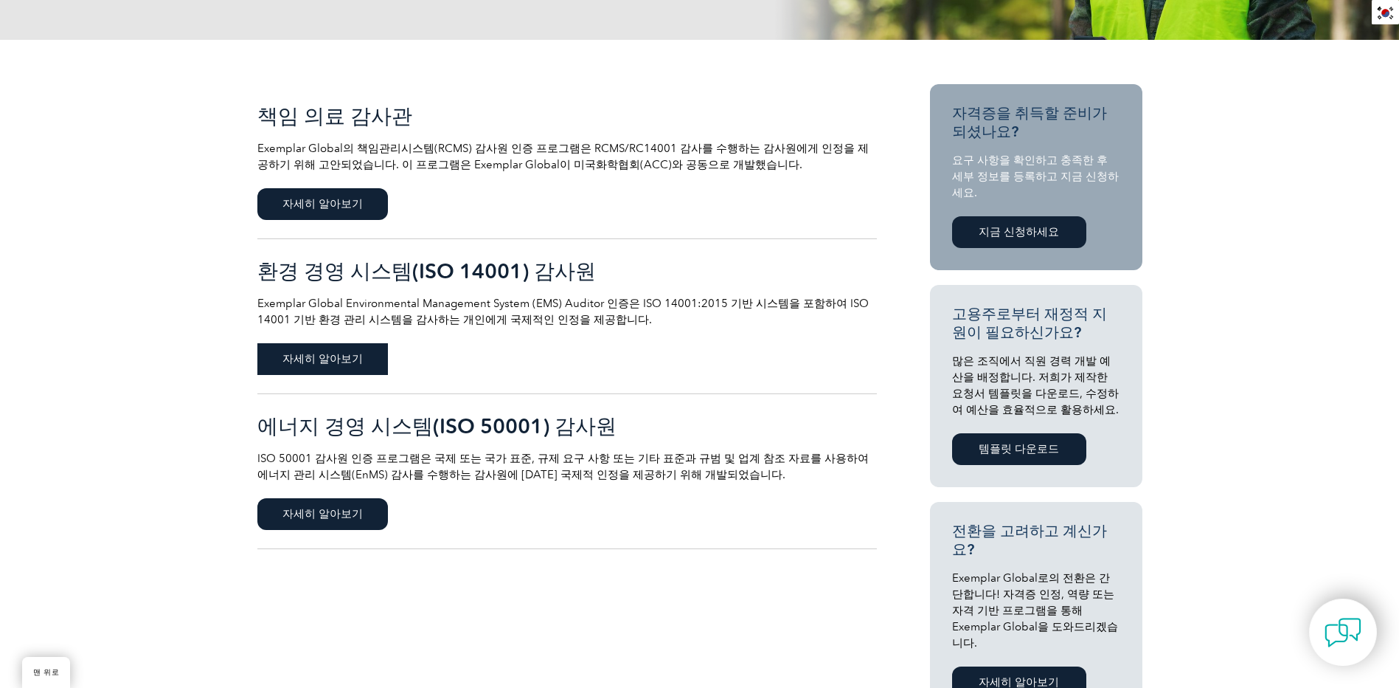
click at [353, 362] on font "자세히 알아보기" at bounding box center [323, 358] width 80 height 13
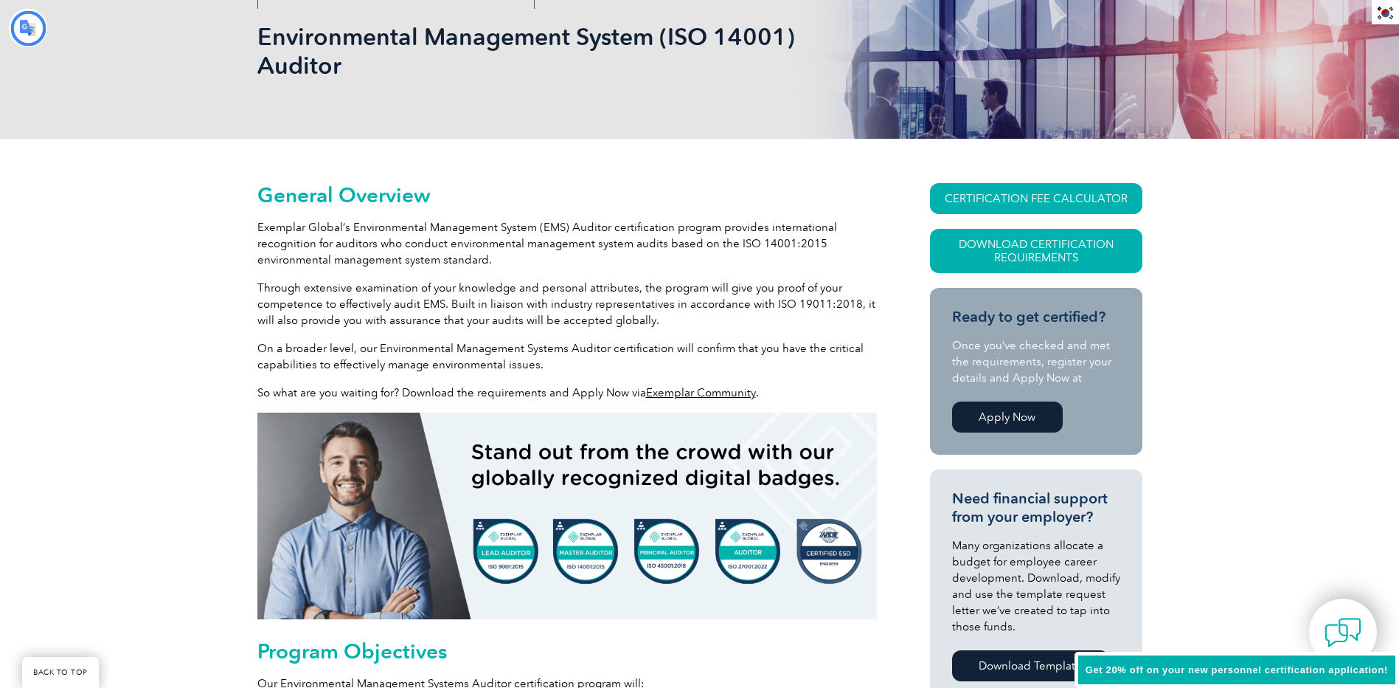
type input "찾다"
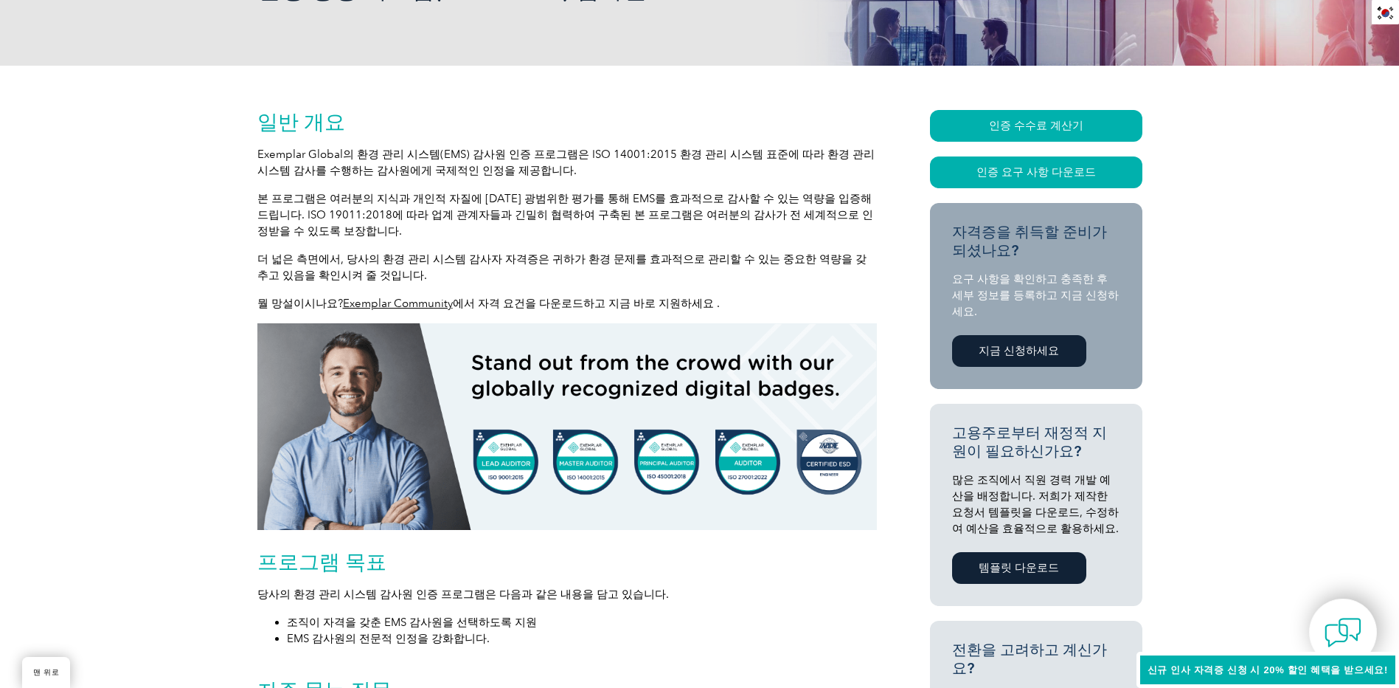
scroll to position [295, 0]
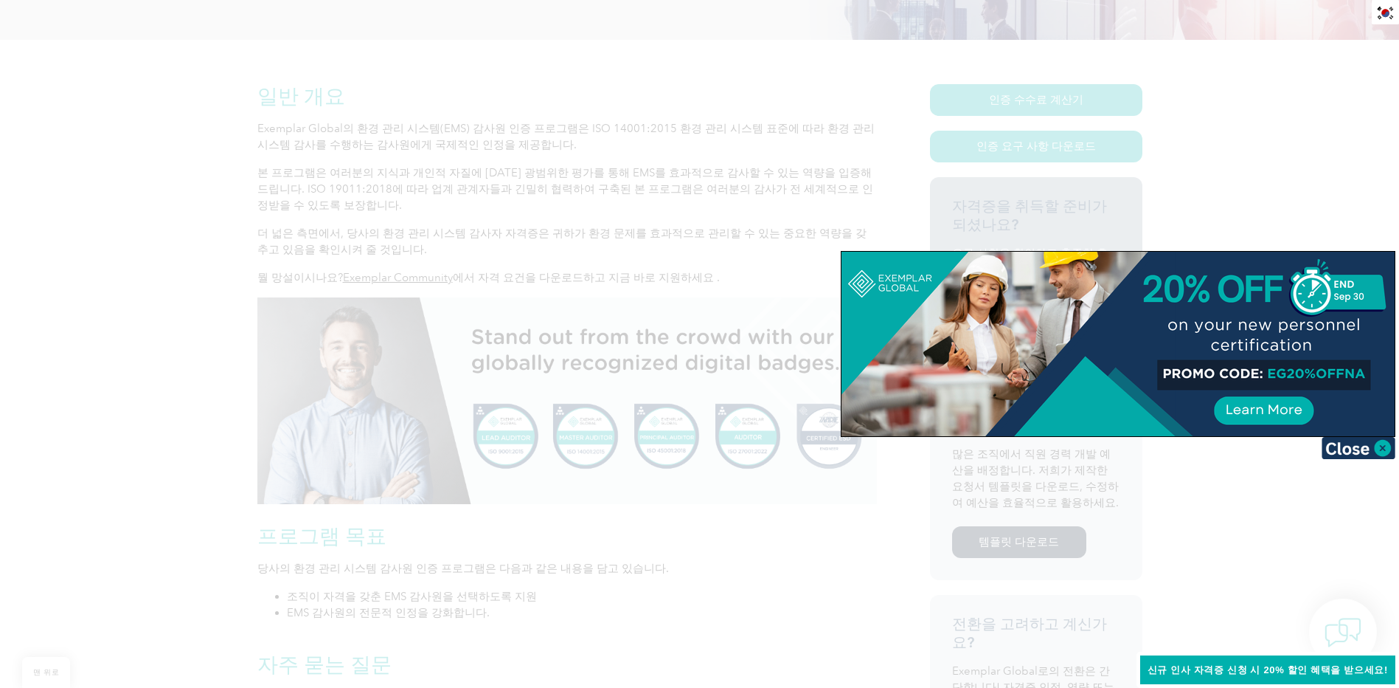
drag, startPoint x: 1364, startPoint y: 461, endPoint x: 1365, endPoint y: 445, distance: 16.3
click at [1365, 460] on div at bounding box center [699, 344] width 1399 height 688
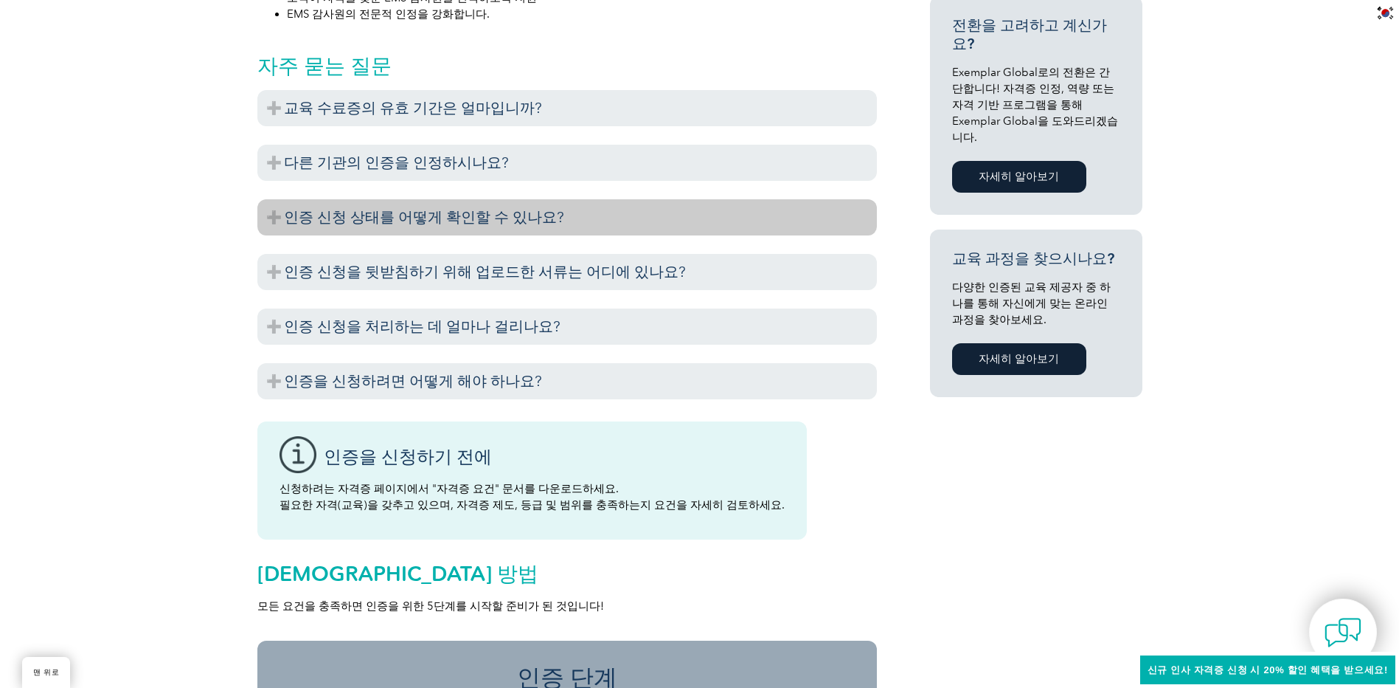
scroll to position [885, 0]
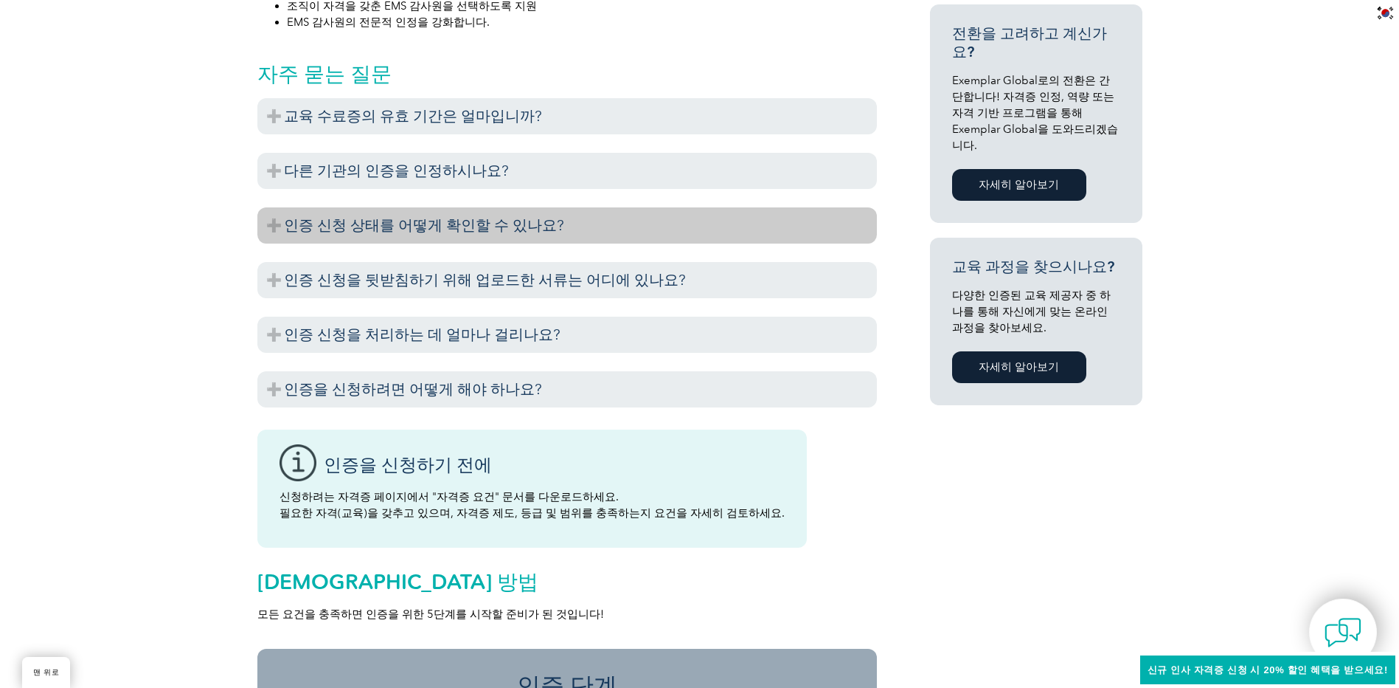
click at [541, 228] on font "인증 신청 상태를 어떻게 확인할 수 있나요?" at bounding box center [424, 225] width 280 height 18
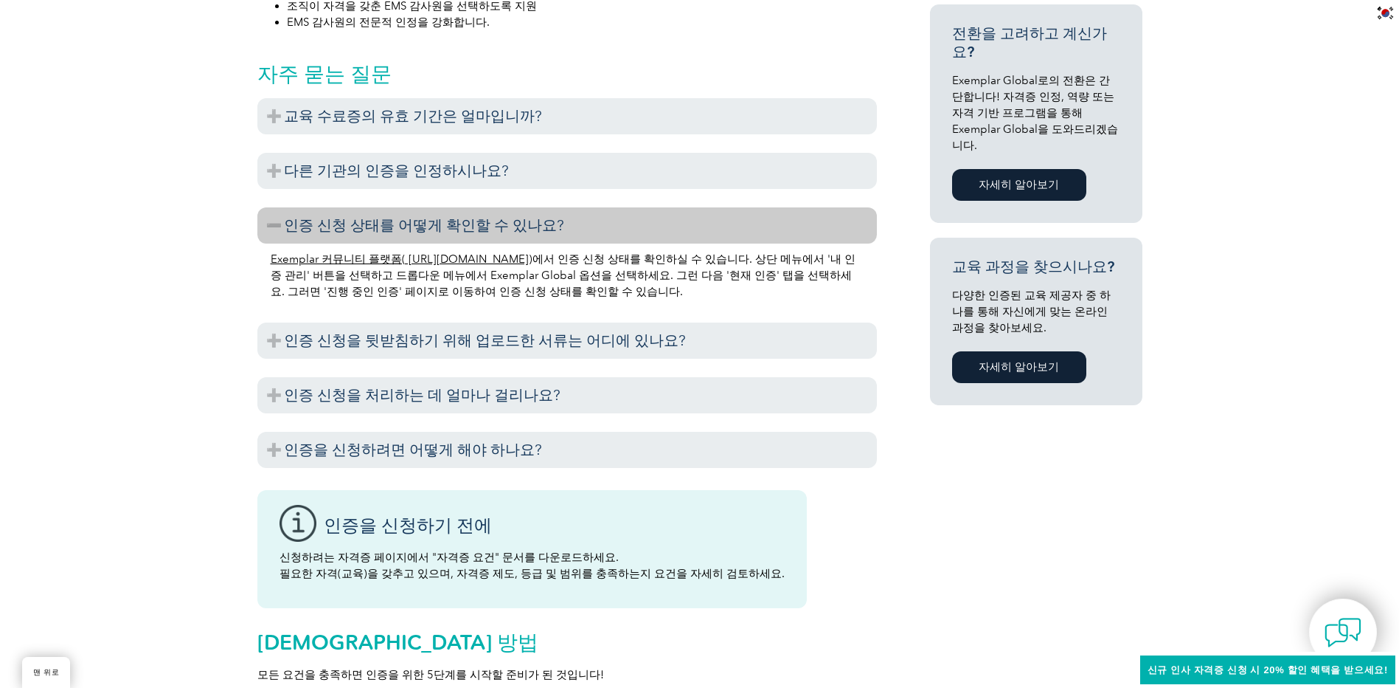
click at [529, 258] on font "Exemplar 커뮤니티 플랫폼( https://community.exemplarglobal.org/" at bounding box center [400, 258] width 258 height 13
